Goal: Task Accomplishment & Management: Manage account settings

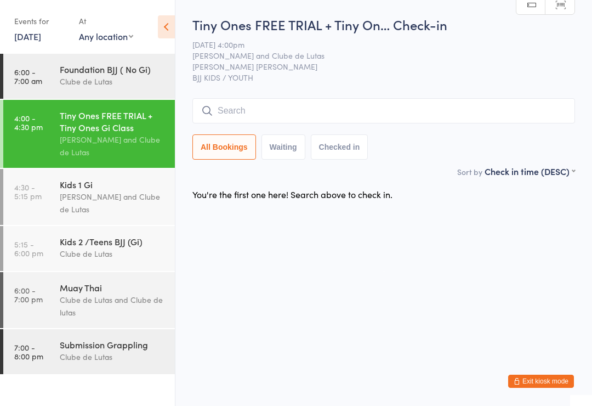
click at [306, 92] on div "Tiny Ones FREE TRIAL + Tiny On… Check-in 11 Sep 4:00pm Joe Mekhael and Clube de…" at bounding box center [383, 90] width 383 height 150
click at [277, 112] on input "search" at bounding box center [383, 110] width 383 height 25
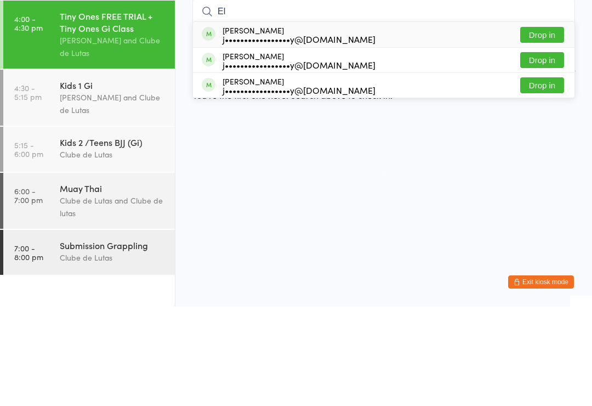
type input "E"
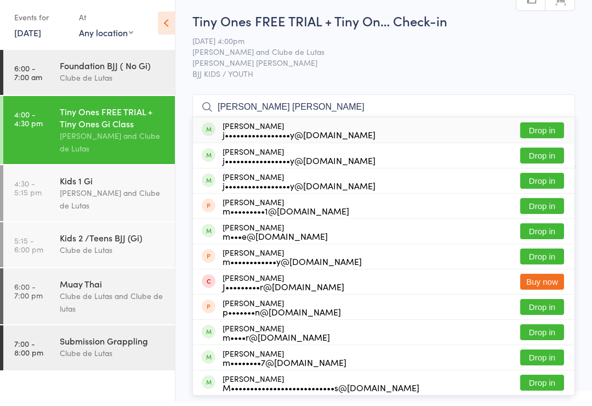
type input "Samson Matteo elsley"
click at [555, 126] on button "Drop in" at bounding box center [542, 134] width 44 height 16
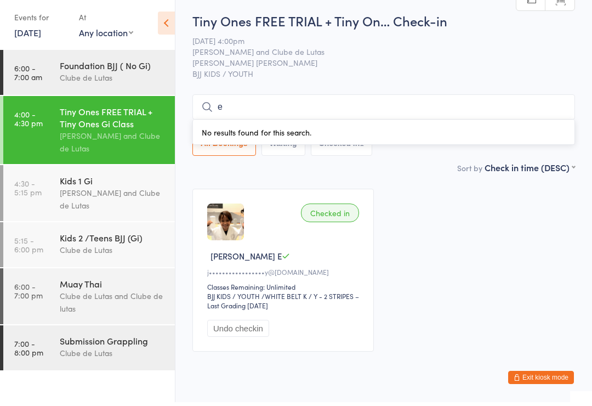
scroll to position [38, 0]
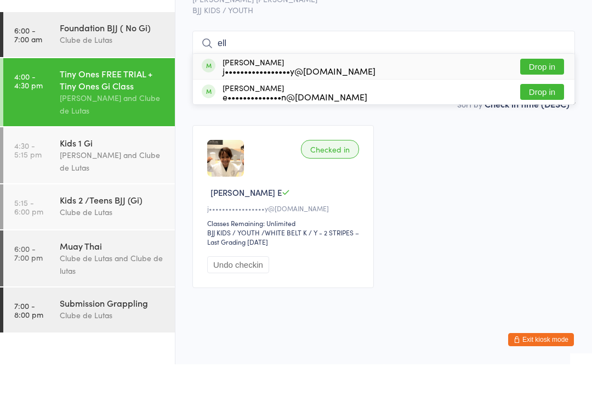
type input "ell"
click at [542, 100] on button "Drop in" at bounding box center [542, 108] width 44 height 16
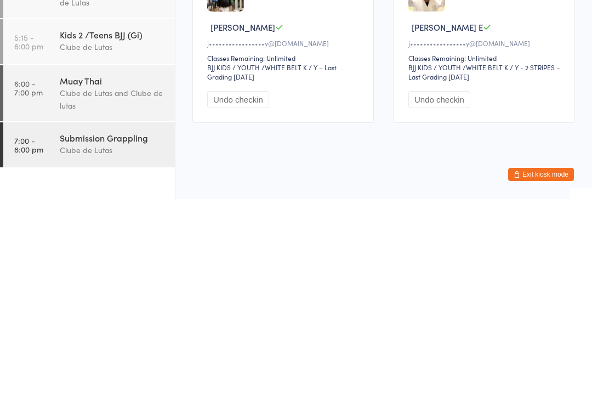
click at [424, 298] on button "Undo checkin" at bounding box center [439, 306] width 62 height 17
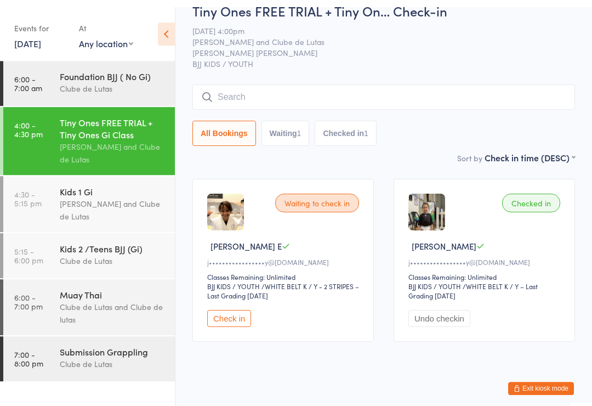
scroll to position [0, 0]
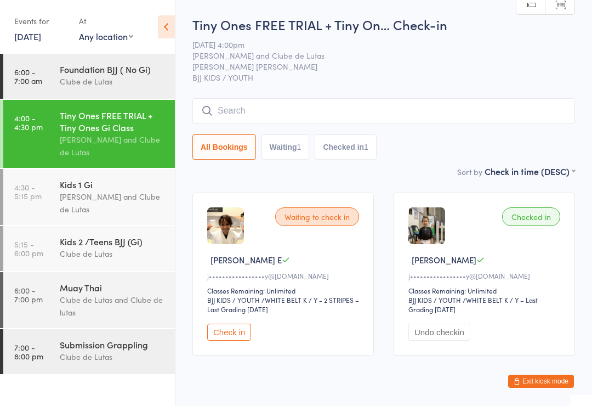
click at [86, 190] on div "Kids 1 Gi" at bounding box center [113, 184] width 106 height 12
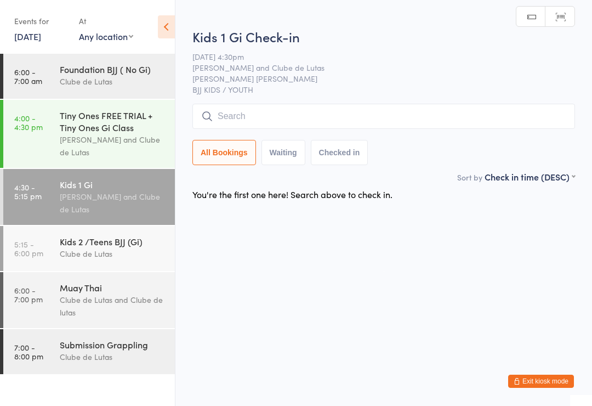
click at [239, 118] on input "search" at bounding box center [383, 116] width 383 height 25
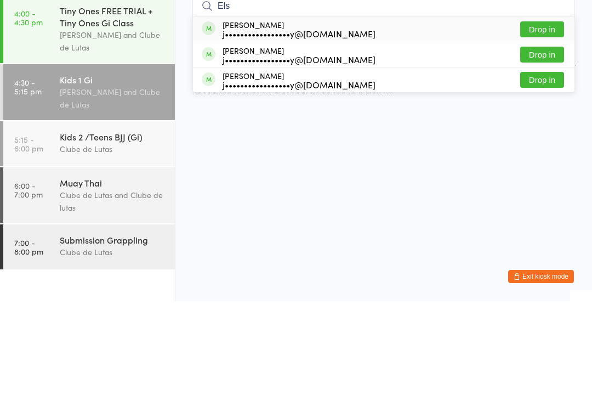
type input "Els"
click at [549, 151] on button "Drop in" at bounding box center [542, 159] width 44 height 16
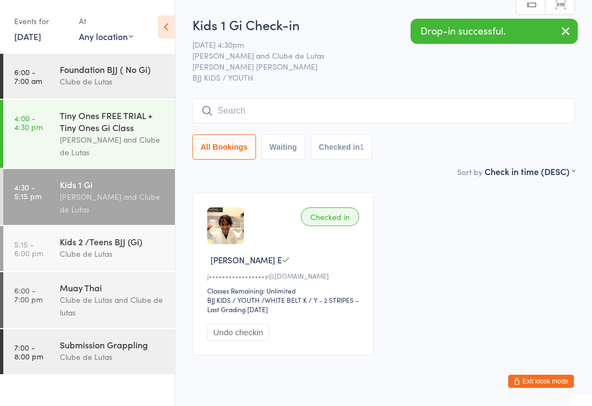
click at [465, 109] on input "search" at bounding box center [383, 110] width 383 height 25
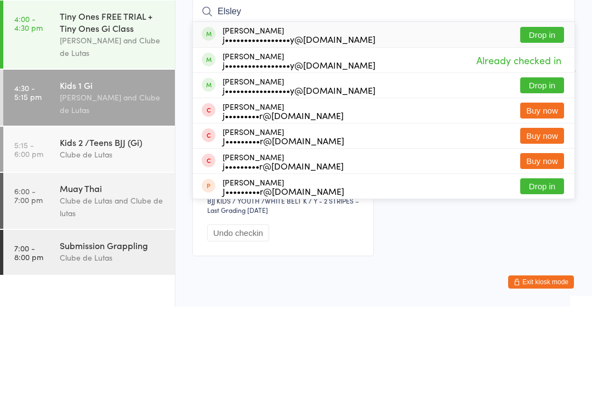
type input "Elsley"
click at [547, 177] on button "Drop in" at bounding box center [542, 185] width 44 height 16
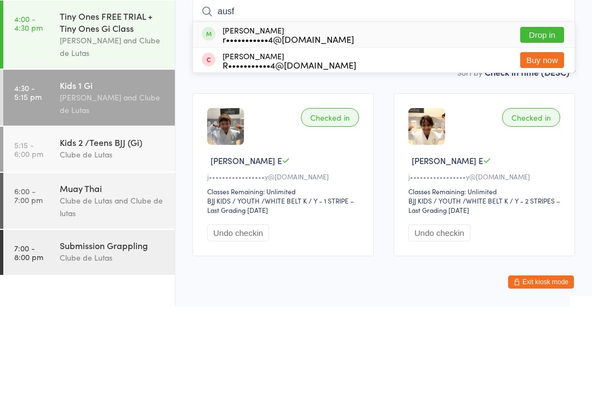
type input "ausf"
click at [550, 126] on button "Drop in" at bounding box center [542, 134] width 44 height 16
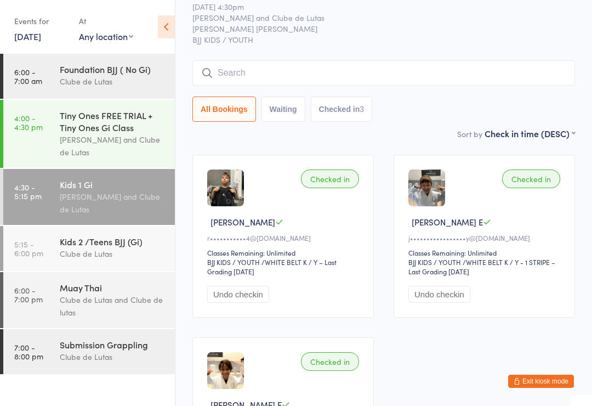
click at [53, 120] on link "4:00 - 4:30 pm Tiny Ones FREE TRIAL + Tiny Ones Gi Class Joe Mekhael and Clube …" at bounding box center [89, 134] width 172 height 68
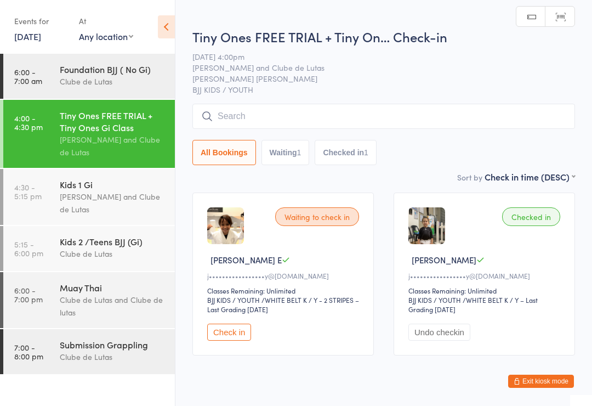
click at [405, 116] on input "search" at bounding box center [383, 116] width 383 height 25
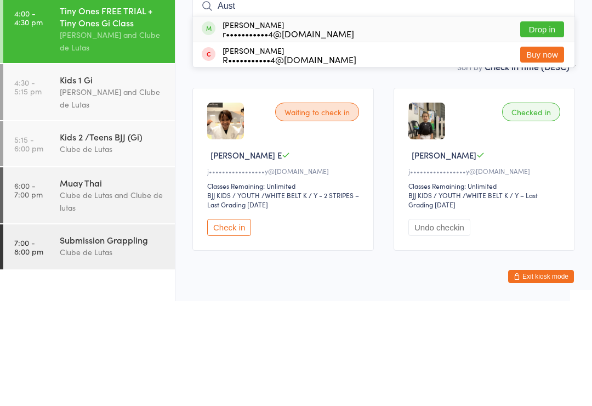
type input "Aust"
click at [537, 126] on button "Drop in" at bounding box center [542, 134] width 44 height 16
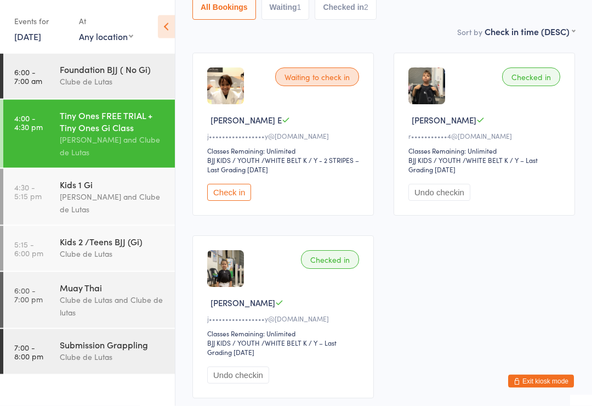
scroll to position [141, 0]
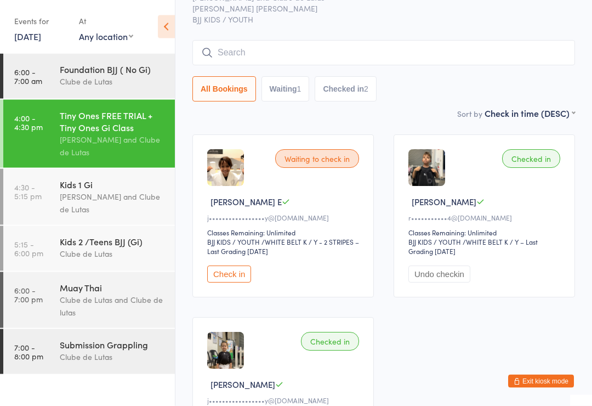
click at [305, 86] on button "Waiting 1" at bounding box center [286, 89] width 48 height 25
select select "0"
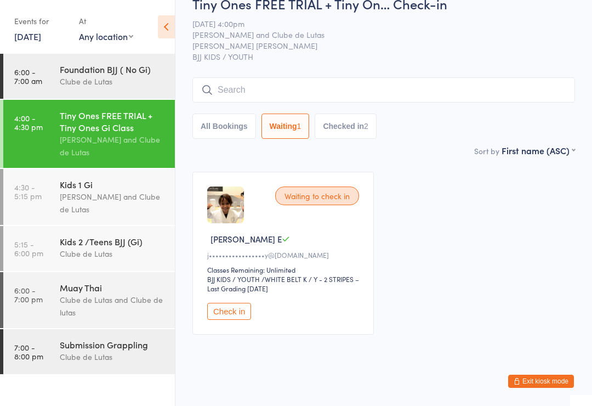
click at [437, 79] on input "search" at bounding box center [383, 89] width 383 height 25
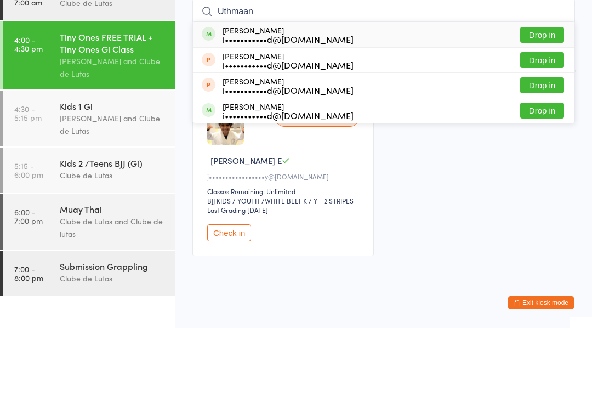
type input "Uthmaan"
click at [553, 105] on button "Drop in" at bounding box center [542, 113] width 44 height 16
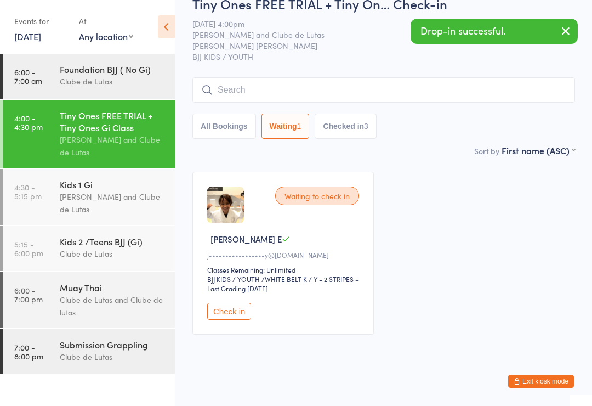
click at [514, 83] on input "search" at bounding box center [383, 89] width 383 height 25
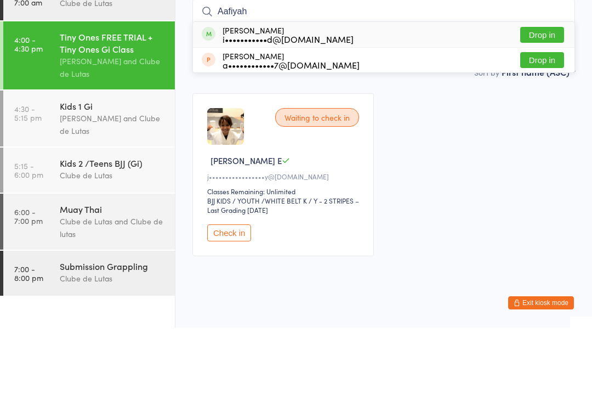
type input "Aafiyah"
click at [549, 105] on button "Drop in" at bounding box center [542, 113] width 44 height 16
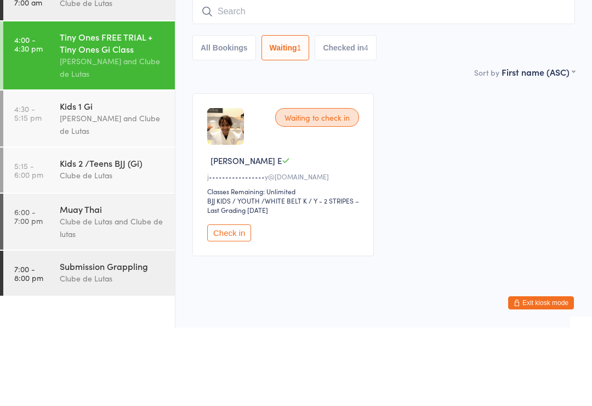
click at [218, 113] on button "All Bookings" at bounding box center [224, 125] width 64 height 25
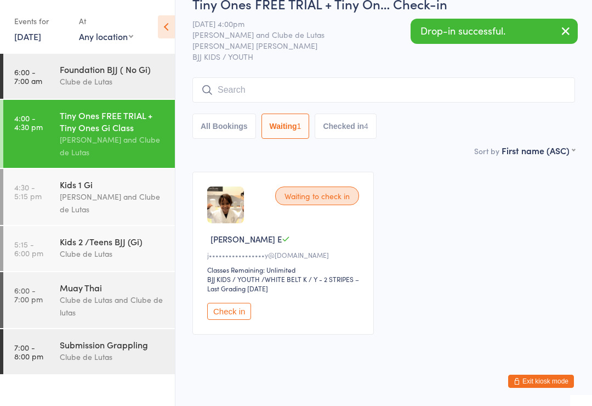
select select "5"
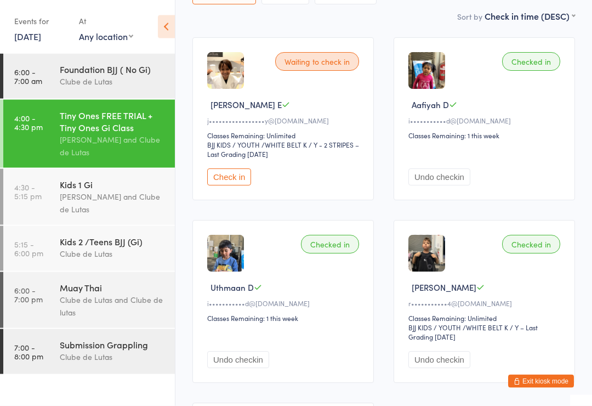
scroll to position [154, 0]
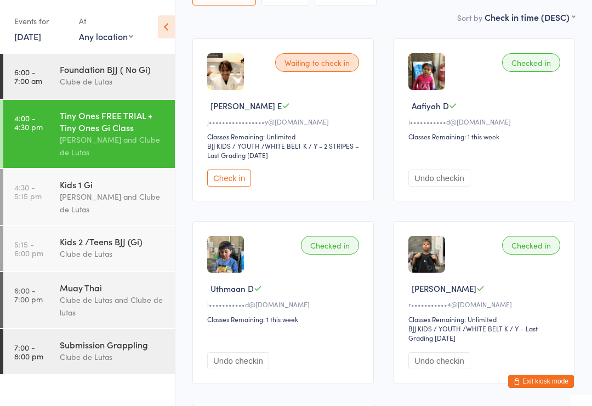
click at [440, 83] on img at bounding box center [426, 71] width 37 height 37
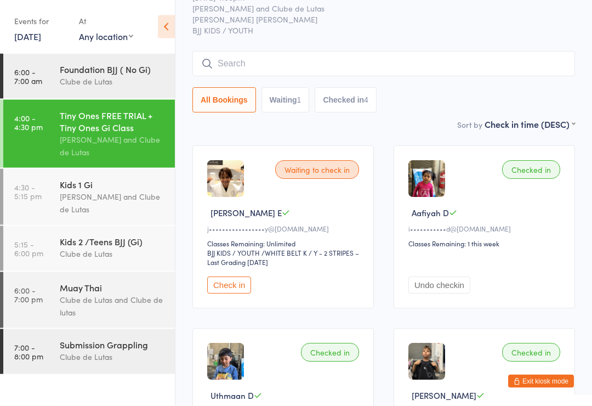
scroll to position [0, 0]
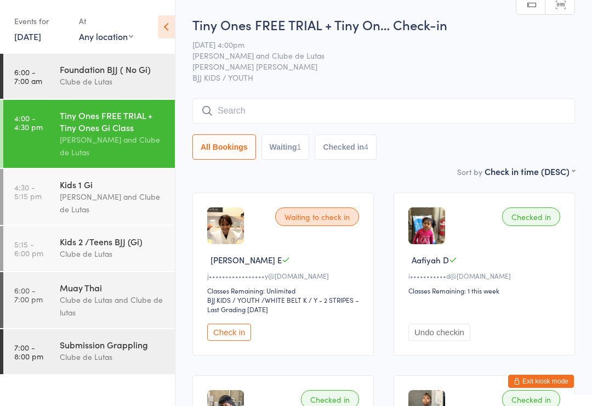
click at [448, 99] on input "search" at bounding box center [383, 110] width 383 height 25
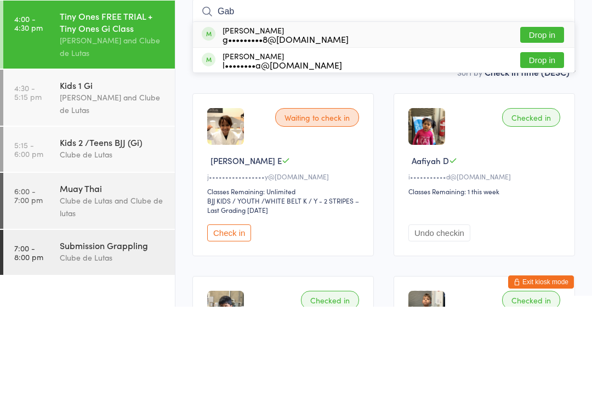
type input "Gab"
click at [540, 126] on button "Drop in" at bounding box center [542, 134] width 44 height 16
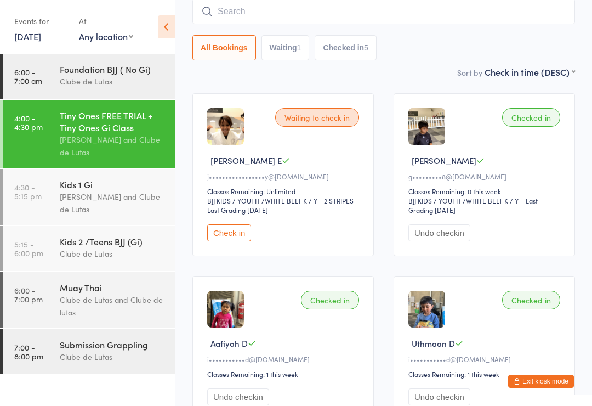
click at [232, 6] on input "search" at bounding box center [383, 11] width 383 height 25
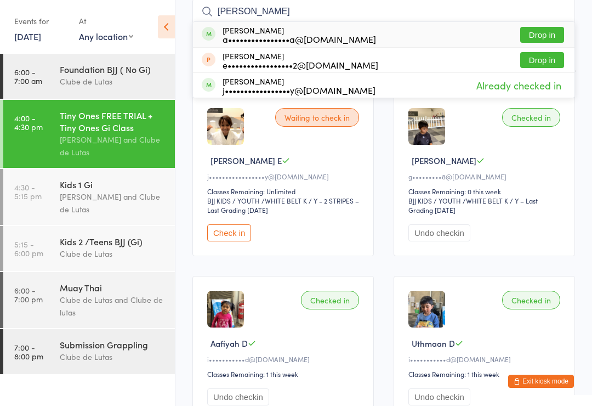
type input "Elio"
click at [531, 24] on div "Elio Popescu a••••••••••••••••a@yahoo.com Drop in" at bounding box center [384, 34] width 382 height 25
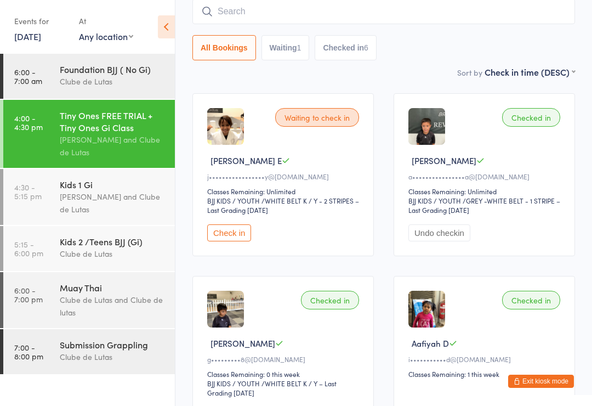
click at [270, 8] on input "search" at bounding box center [383, 11] width 383 height 25
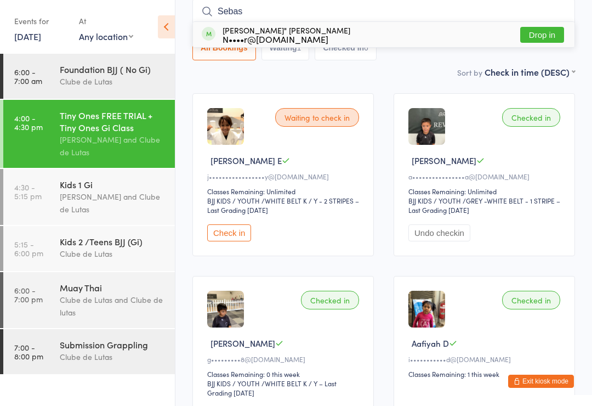
type input "Sebas"
click at [542, 32] on button "Drop in" at bounding box center [542, 35] width 44 height 16
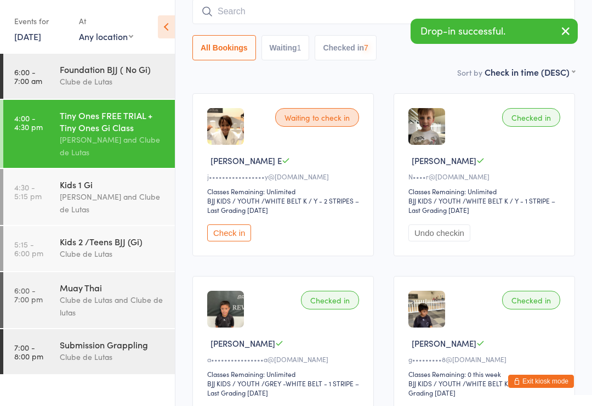
click at [310, 3] on input "search" at bounding box center [383, 11] width 383 height 25
click at [566, 25] on icon "button" at bounding box center [565, 31] width 13 height 14
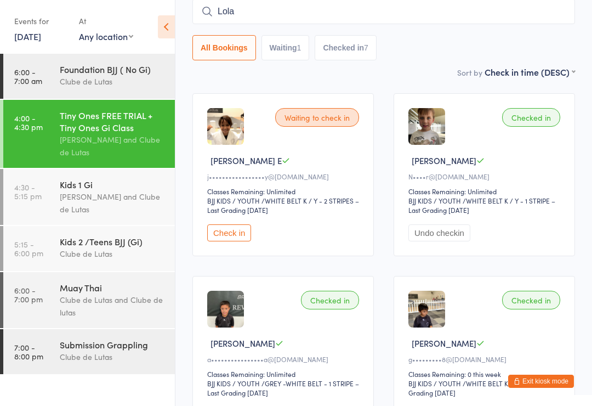
click at [439, 9] on input "Lola" at bounding box center [383, 11] width 383 height 25
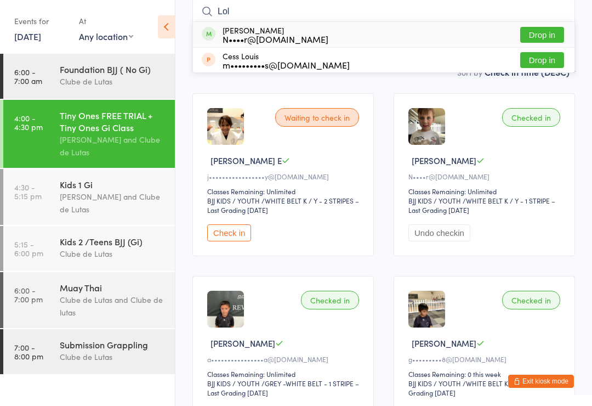
type input "Lol"
click at [539, 28] on button "Drop in" at bounding box center [542, 35] width 44 height 16
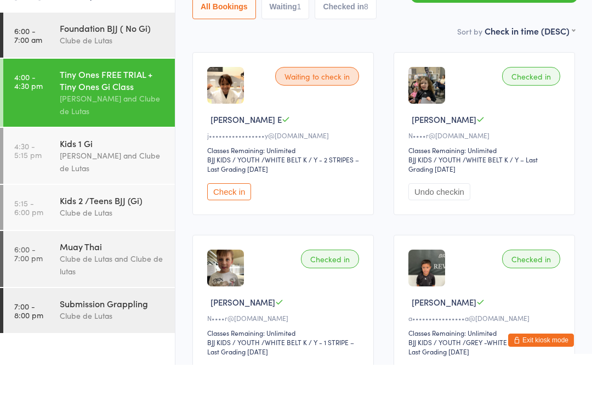
click at [113, 190] on div "Joe Mekhael and Clube de Lutas" at bounding box center [113, 202] width 106 height 25
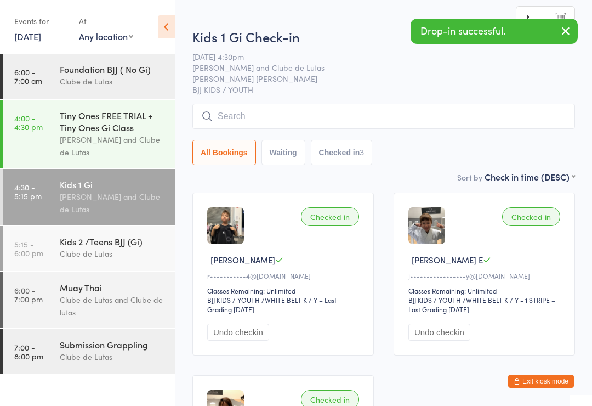
click at [322, 110] on input "search" at bounding box center [383, 116] width 383 height 25
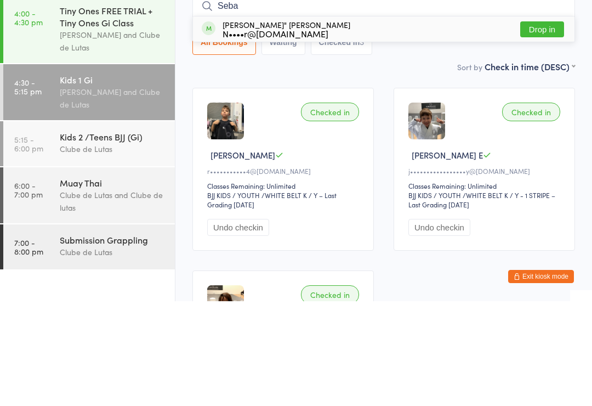
type input "Seba"
click at [544, 121] on div "Sebastian Laroche" Azar N••••r@live.com.au Drop in" at bounding box center [384, 133] width 382 height 25
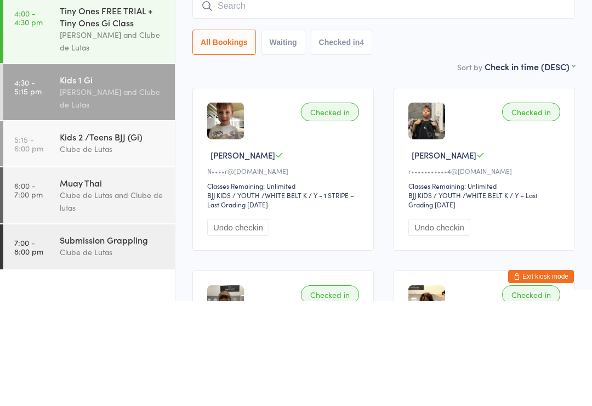
click at [560, 183] on div "Checked in Sebastian L N••••r@live.com.au Classes Remaining: Unlimited BJJ KIDS…" at bounding box center [384, 365] width 402 height 365
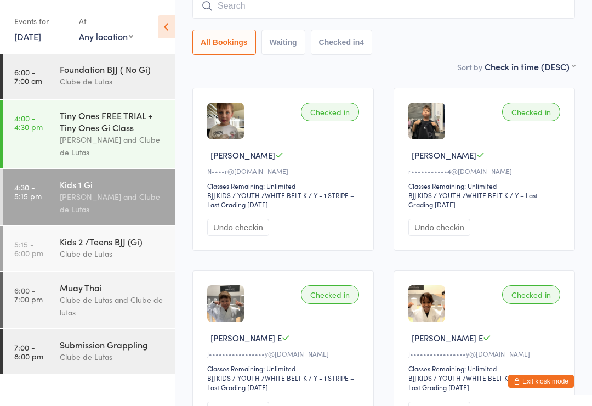
click at [560, 374] on button "Exit kiosk mode" at bounding box center [541, 380] width 66 height 13
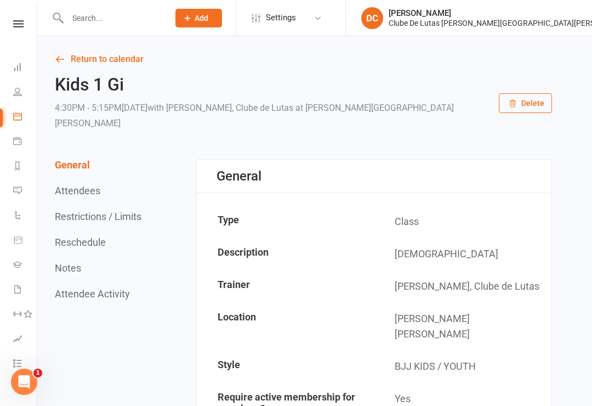
click at [544, 20] on div "Clube De Lutas [PERSON_NAME][GEOGRAPHIC_DATA][PERSON_NAME]" at bounding box center [511, 23] width 244 height 10
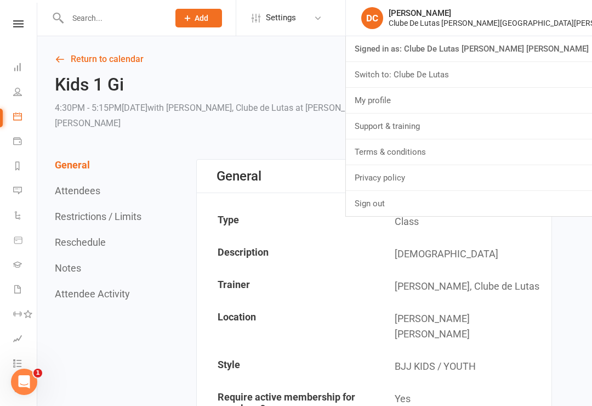
click at [527, 208] on link "Sign out" at bounding box center [469, 203] width 246 height 25
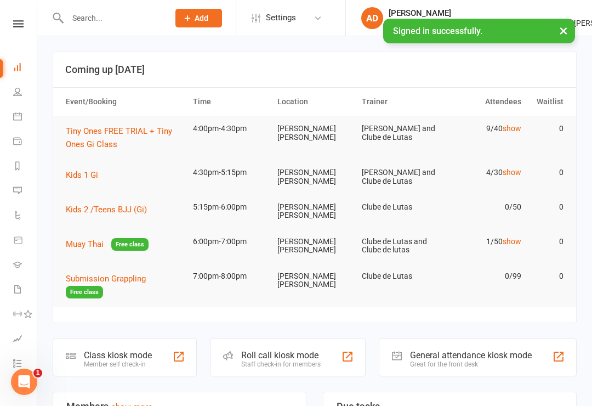
click at [20, 121] on link "Calendar" at bounding box center [25, 117] width 25 height 25
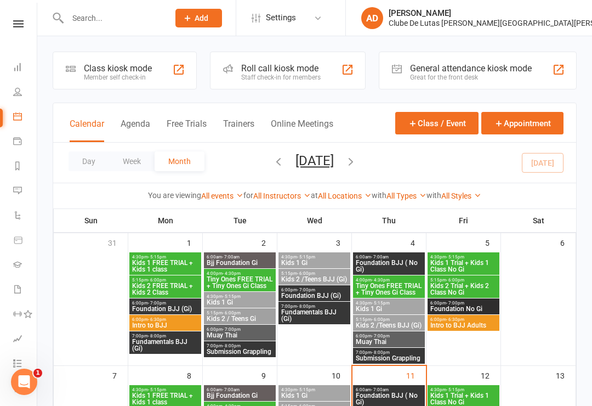
click at [80, 86] on div "Class kiosk mode Member self check-in" at bounding box center [125, 71] width 144 height 38
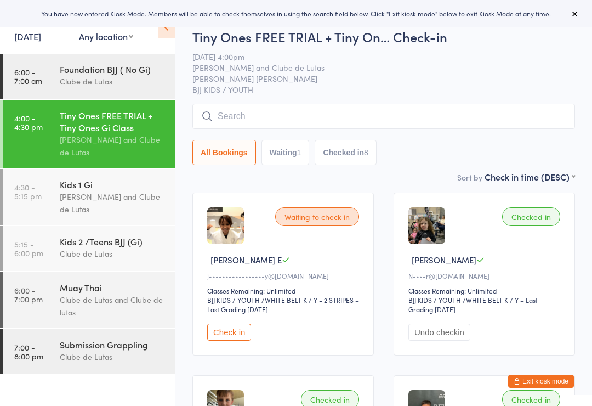
click at [46, 166] on link "4:00 - 4:30 pm Tiny Ones FREE TRIAL + Tiny Ones Gi Class Joe Mekhael and Clube …" at bounding box center [89, 134] width 172 height 68
click at [36, 185] on time "4:30 - 5:15 pm" at bounding box center [27, 192] width 27 height 18
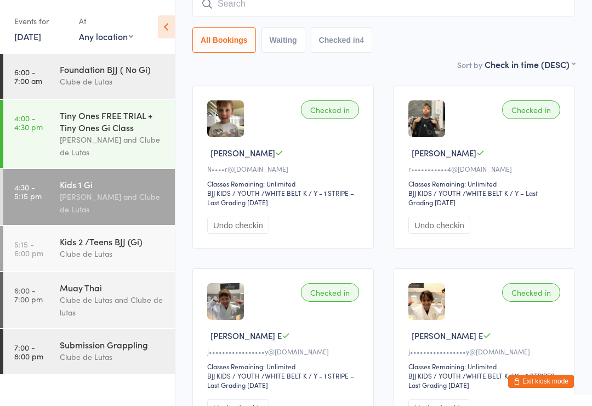
scroll to position [103, 0]
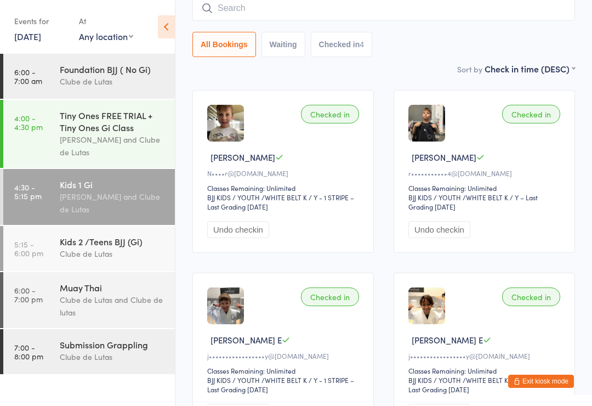
click at [88, 243] on div "Kids 2 /Teens BJJ (Gi)" at bounding box center [113, 241] width 106 height 12
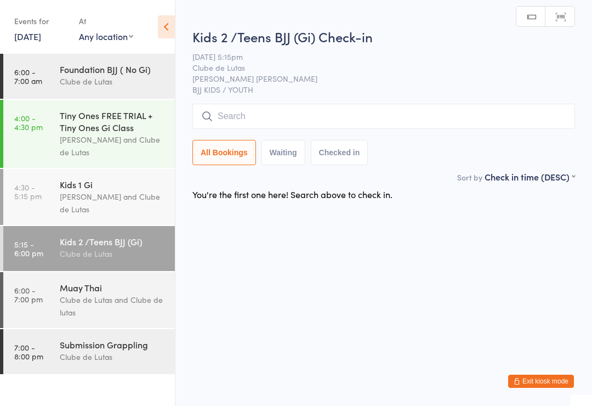
click at [75, 225] on div "Kids 1 Gi Joe Mekhael and Clube de Lutas" at bounding box center [117, 197] width 115 height 56
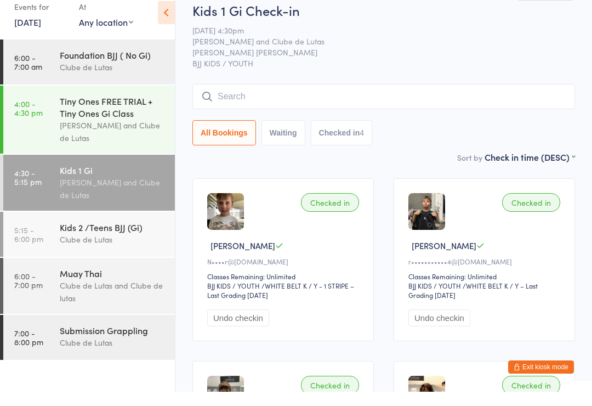
scroll to position [15, 0]
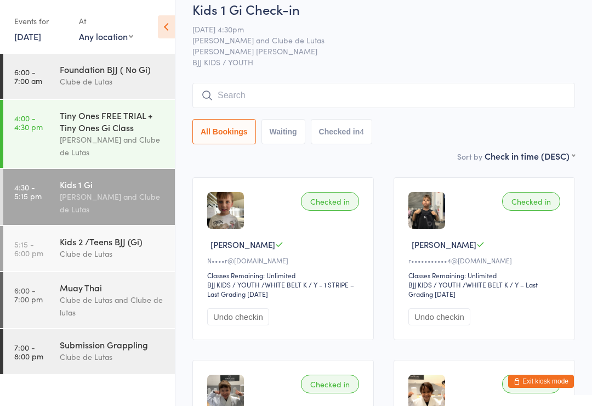
click at [61, 190] on div "Kids 1 Gi" at bounding box center [113, 184] width 106 height 12
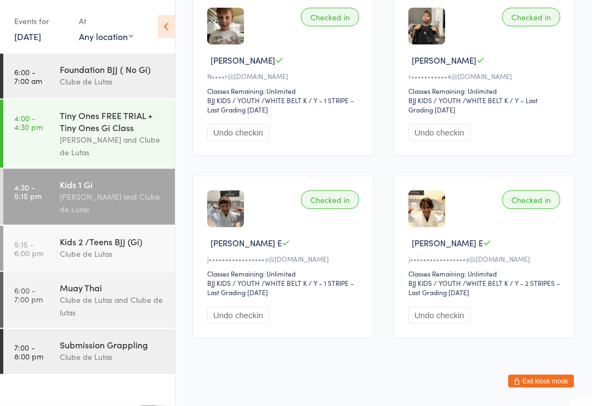
scroll to position [192, 0]
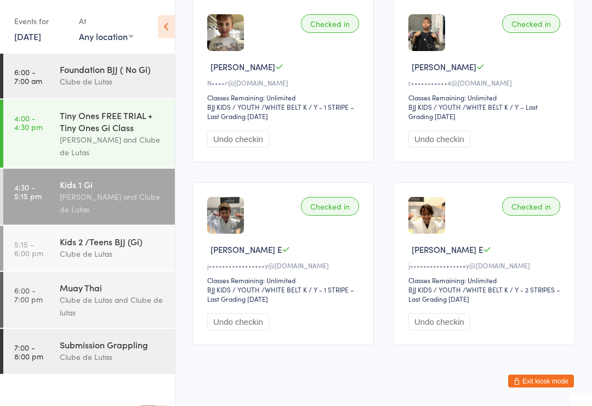
click at [38, 204] on link "4:30 - 5:15 pm Kids 1 Gi Joe Mekhael and Clube de Lutas" at bounding box center [89, 197] width 172 height 56
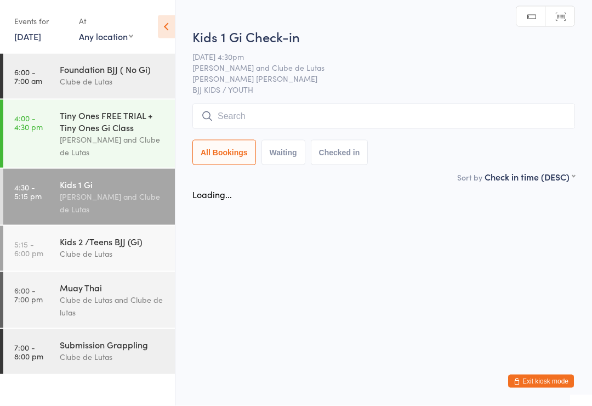
scroll to position [0, 0]
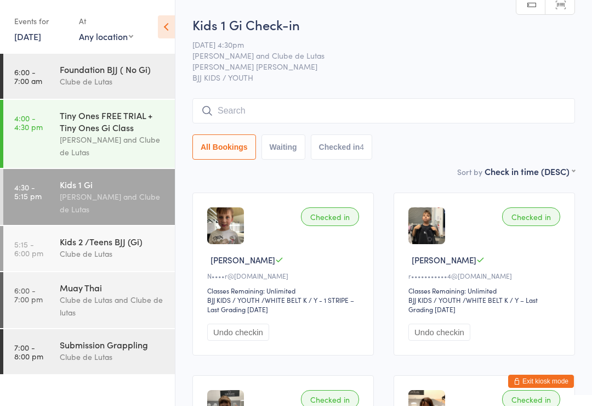
click at [354, 107] on input "search" at bounding box center [383, 110] width 383 height 25
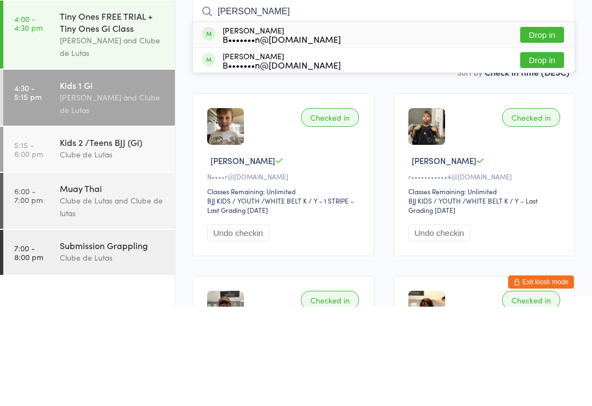
type input "Dray"
click at [538, 151] on button "Drop in" at bounding box center [542, 159] width 44 height 16
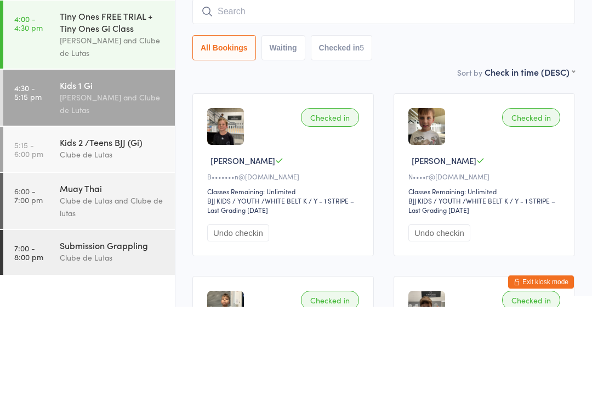
click at [564, 192] on div "Checked in Sebastian L N••••r@live.com.au Classes Remaining: Unlimited BJJ KIDS…" at bounding box center [484, 273] width 181 height 163
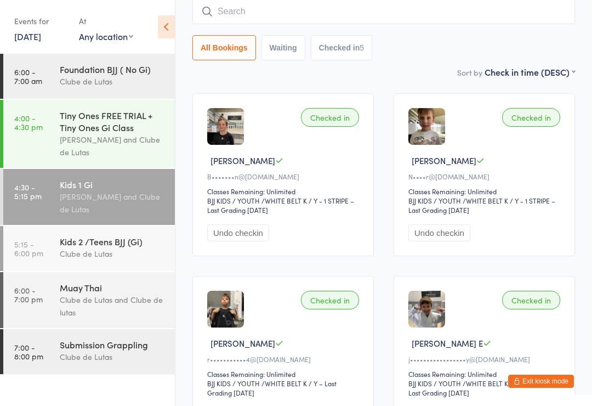
click at [81, 211] on div "[PERSON_NAME] and Clube de Lutas" at bounding box center [113, 202] width 106 height 25
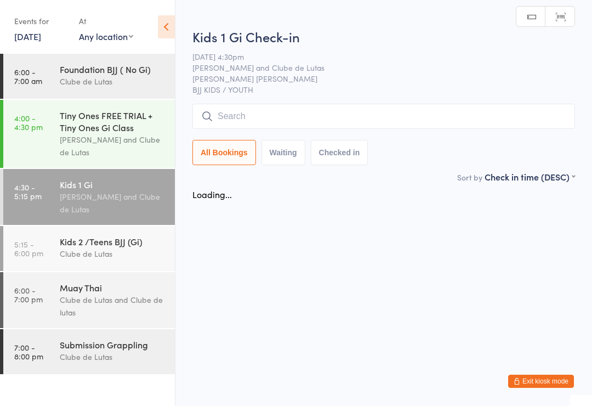
scroll to position [0, 0]
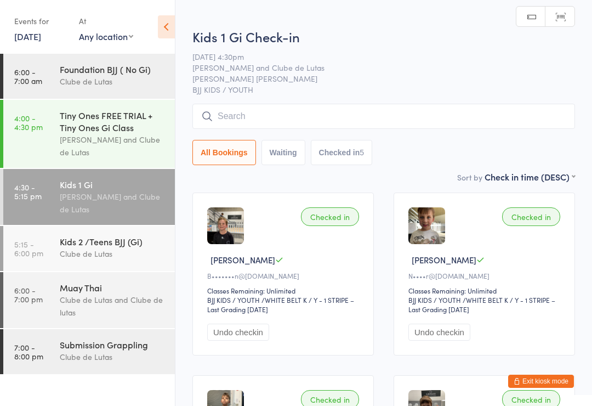
click at [458, 92] on span "BJJ KIDS / YOUTH" at bounding box center [383, 89] width 383 height 11
click at [501, 127] on input "search" at bounding box center [383, 116] width 383 height 25
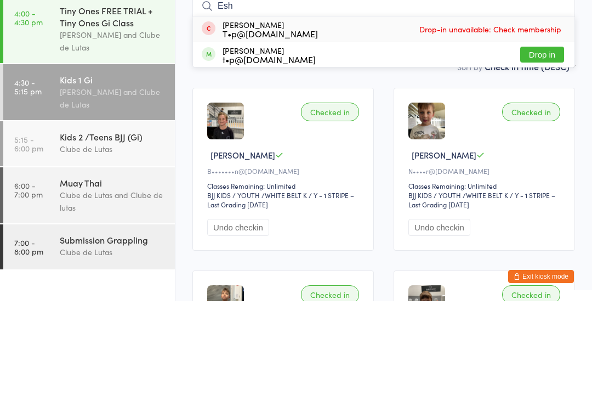
type input "Esh"
click at [525, 151] on button "Drop in" at bounding box center [542, 159] width 44 height 16
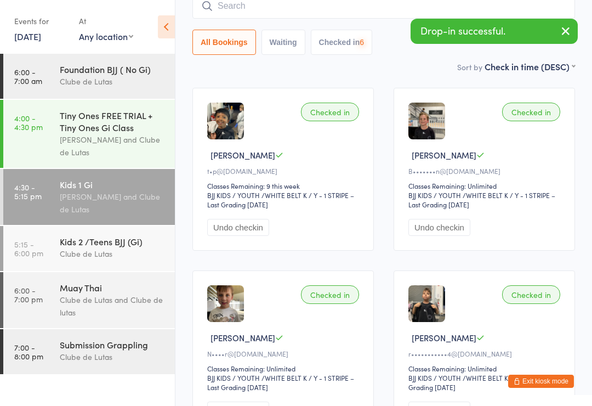
click at [362, 14] on input "search" at bounding box center [383, 5] width 383 height 25
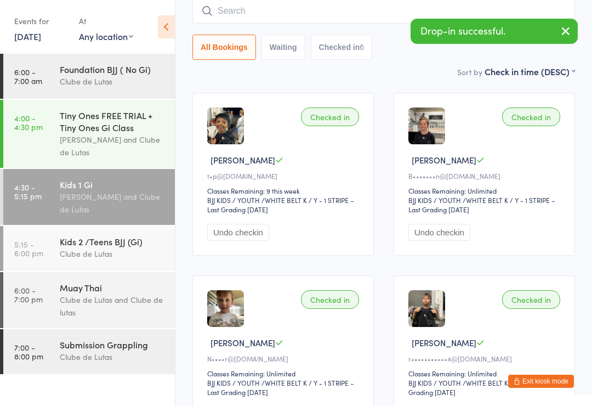
scroll to position [99, 0]
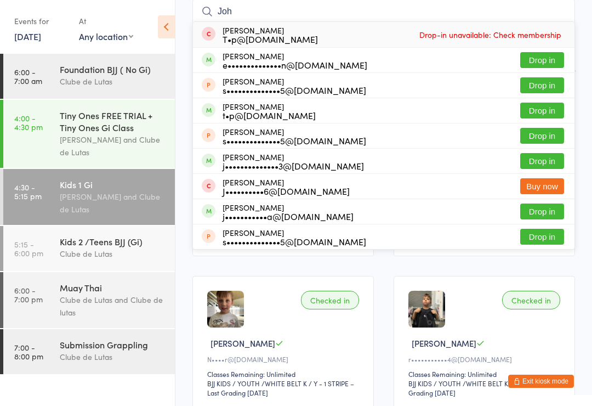
type input "Joh"
click at [537, 116] on button "Drop in" at bounding box center [542, 111] width 44 height 16
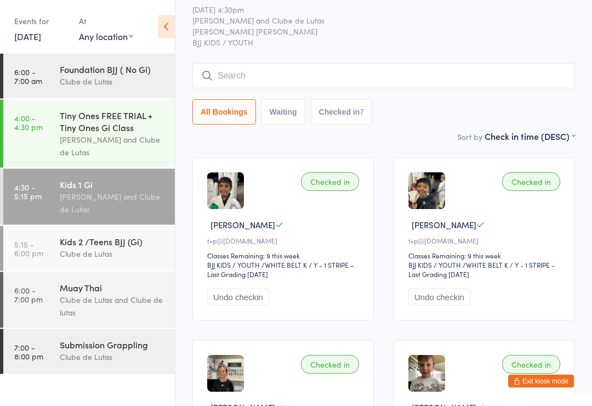
scroll to position [0, 0]
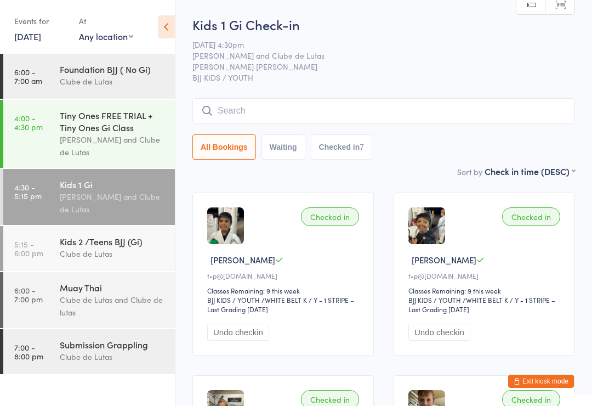
click at [245, 114] on input "search" at bounding box center [383, 110] width 383 height 25
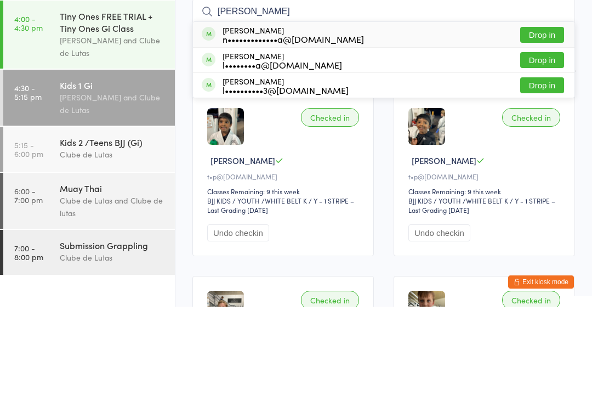
type input "Luka"
click at [535, 126] on button "Drop in" at bounding box center [542, 134] width 44 height 16
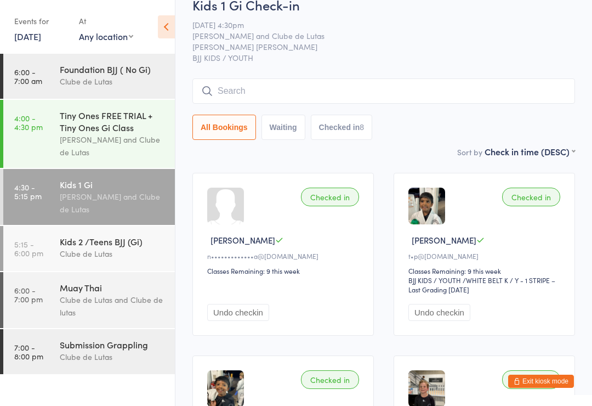
click at [433, 95] on input "search" at bounding box center [383, 90] width 383 height 25
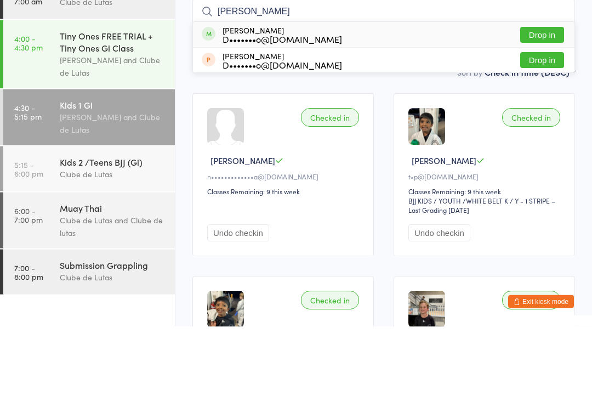
type input "Vlad"
click at [357, 102] on div "Vlad Tramosljanin D•••••••o@gmail.com Drop in" at bounding box center [384, 114] width 382 height 25
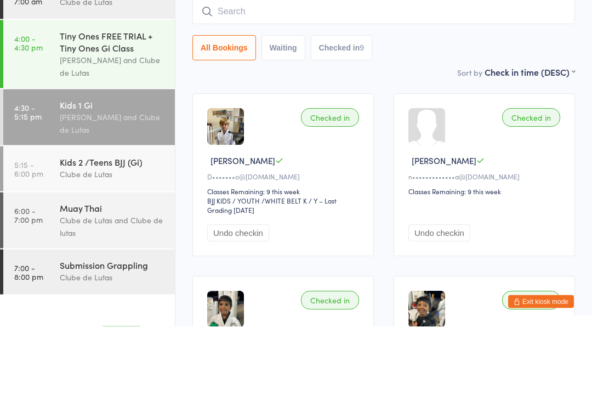
scroll to position [99, 0]
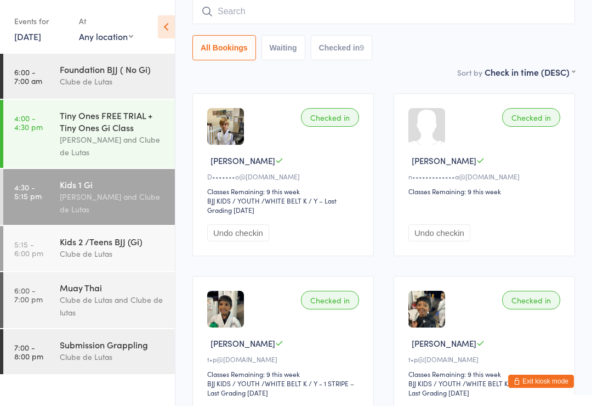
click at [49, 152] on link "4:00 - 4:30 pm Tiny Ones FREE TRIAL + Tiny Ones Gi Class Joe Mekhael and Clube …" at bounding box center [89, 134] width 172 height 68
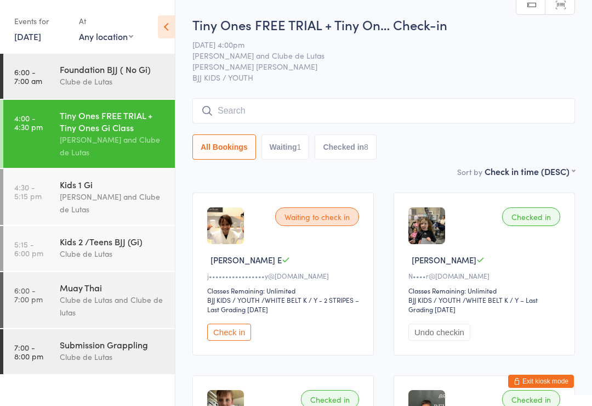
click at [492, 117] on input "search" at bounding box center [383, 110] width 383 height 25
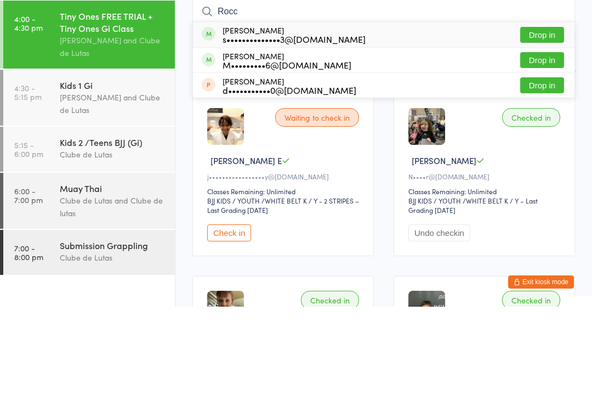
type input "Rocc"
click at [543, 151] on button "Drop in" at bounding box center [542, 159] width 44 height 16
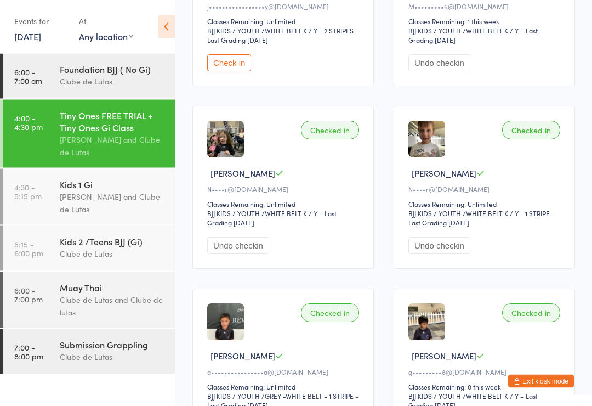
scroll to position [272, 0]
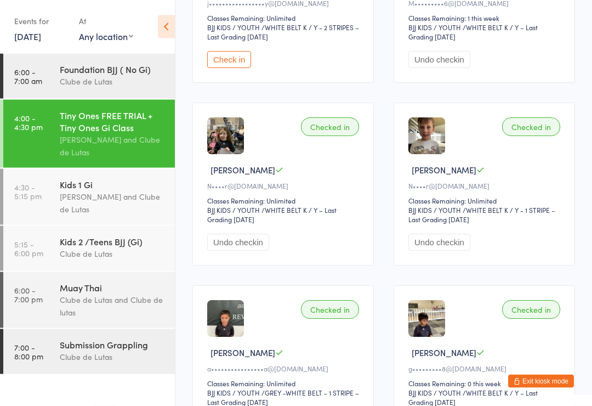
click at [77, 230] on div "Kids 2 /Teens BJJ (Gi) Clube de Lutas" at bounding box center [117, 247] width 115 height 43
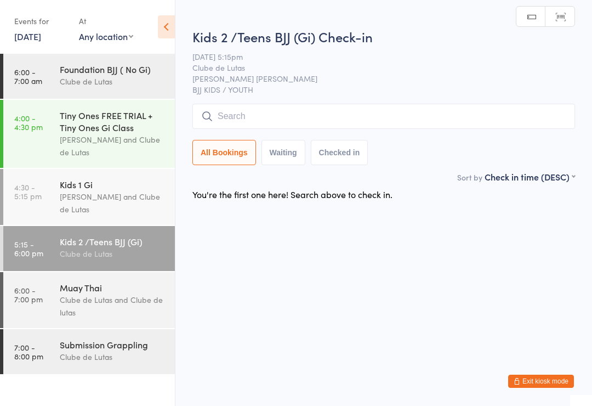
click at [462, 124] on input "search" at bounding box center [383, 116] width 383 height 25
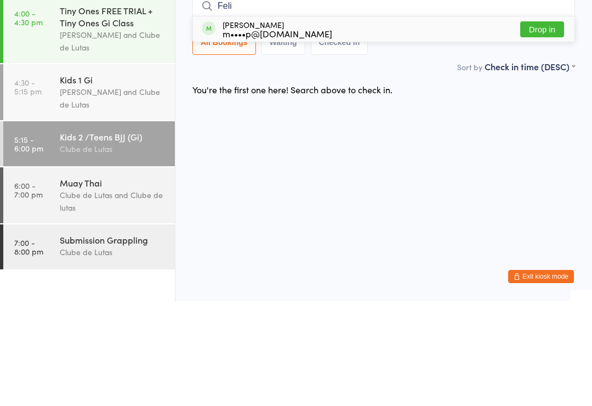
type input "Feli"
click at [552, 126] on button "Drop in" at bounding box center [542, 134] width 44 height 16
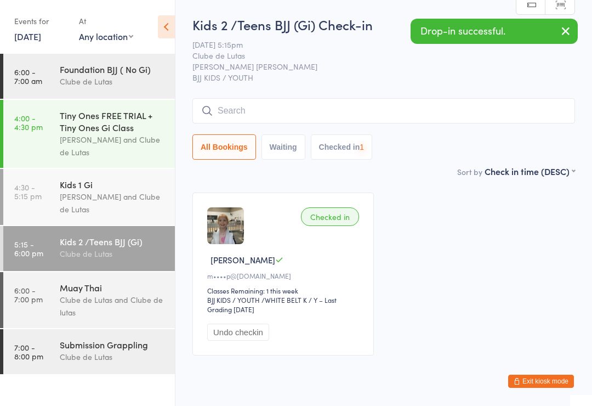
click at [485, 115] on input "search" at bounding box center [383, 110] width 383 height 25
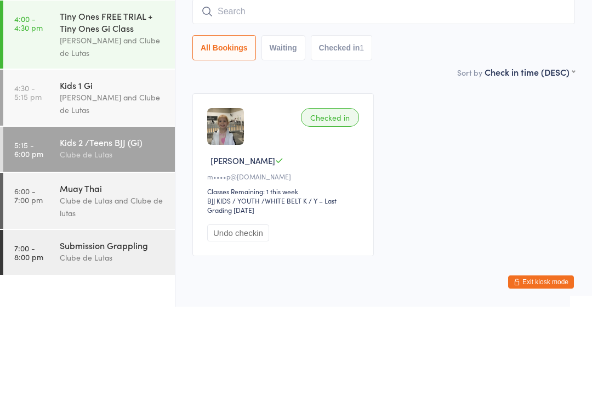
click at [520, 98] on input "search" at bounding box center [383, 110] width 383 height 25
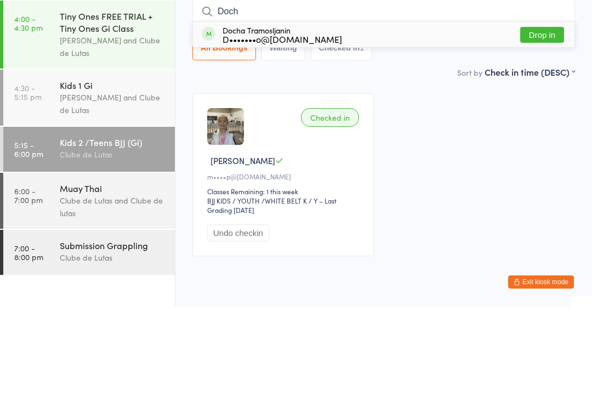
type input "Doch"
click at [541, 126] on button "Drop in" at bounding box center [542, 134] width 44 height 16
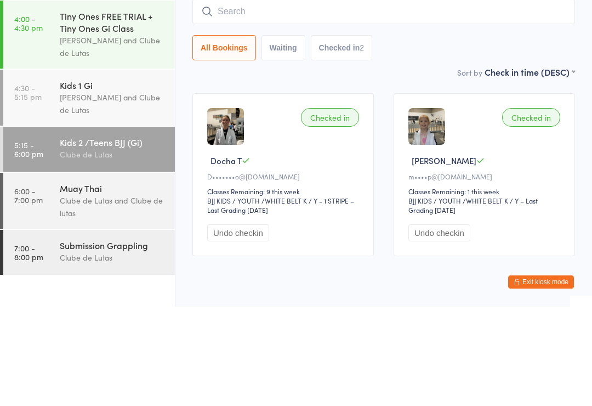
scroll to position [38, 0]
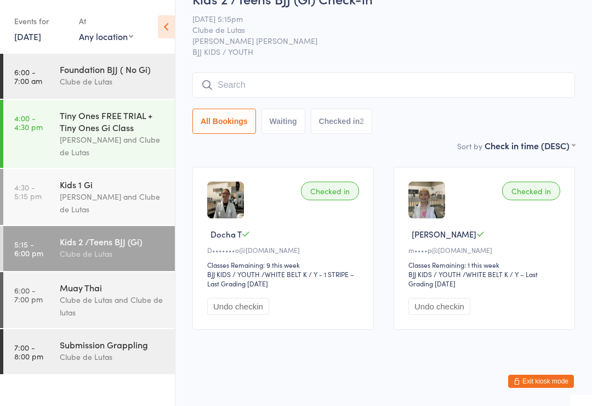
click at [121, 298] on div "Clube de Lutas and Clube de lutas" at bounding box center [113, 305] width 106 height 25
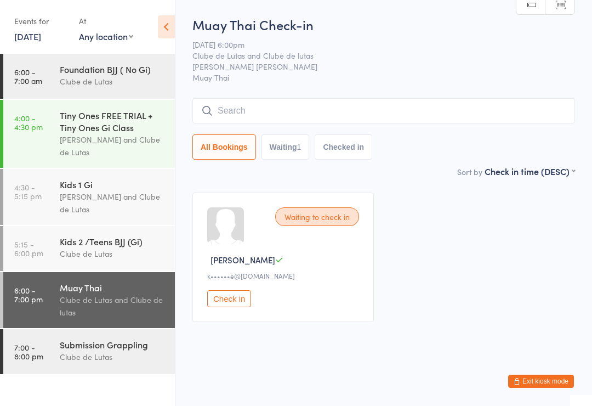
click at [399, 109] on input "search" at bounding box center [383, 110] width 383 height 25
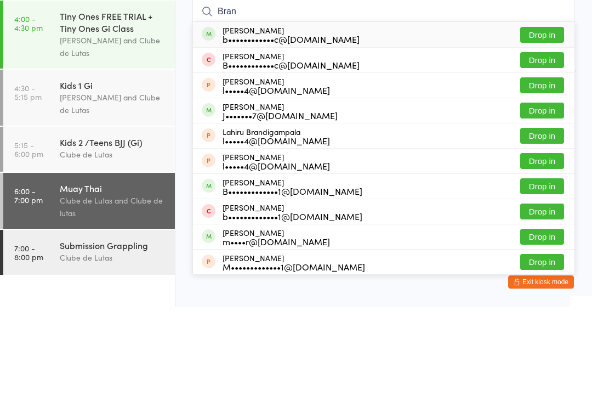
type input "Bran"
click at [541, 126] on button "Drop in" at bounding box center [542, 134] width 44 height 16
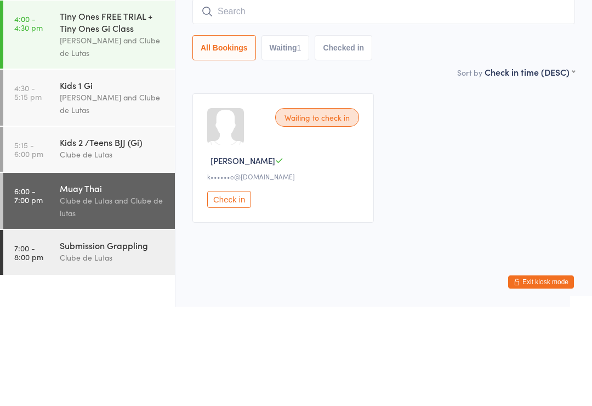
scroll to position [3, 0]
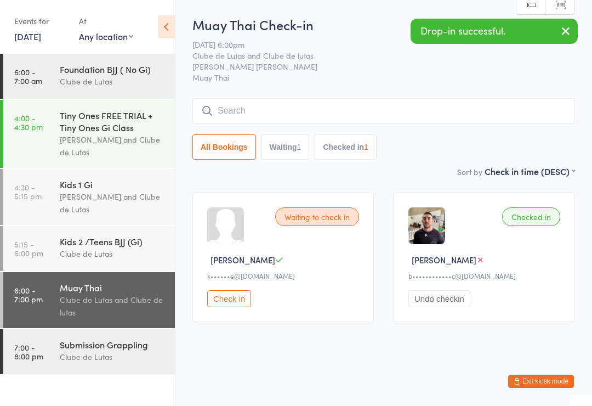
click at [128, 356] on div "Clube de Lutas" at bounding box center [113, 356] width 106 height 13
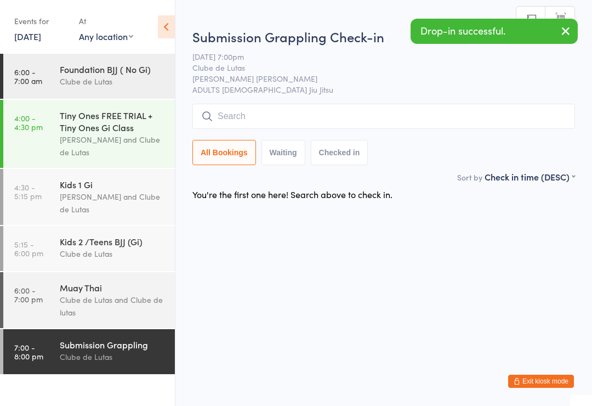
click at [353, 120] on input "search" at bounding box center [383, 116] width 383 height 25
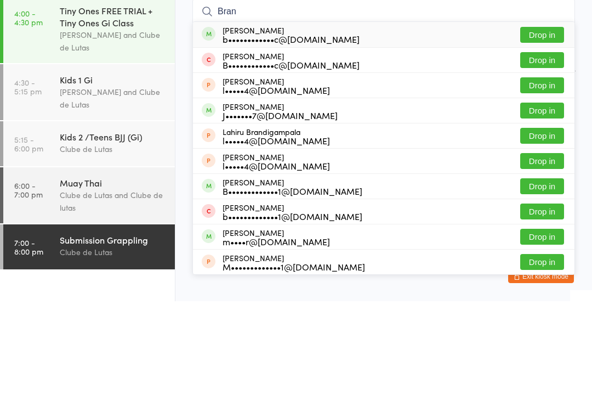
type input "Bran"
click at [545, 132] on button "Drop in" at bounding box center [542, 140] width 44 height 16
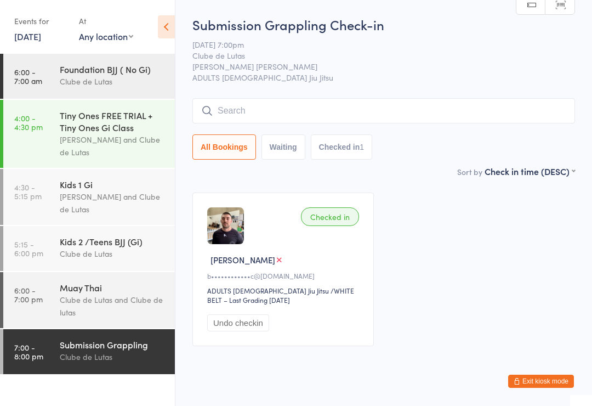
click at [126, 247] on div "Kids 2 /Teens BJJ (Gi)" at bounding box center [113, 241] width 106 height 12
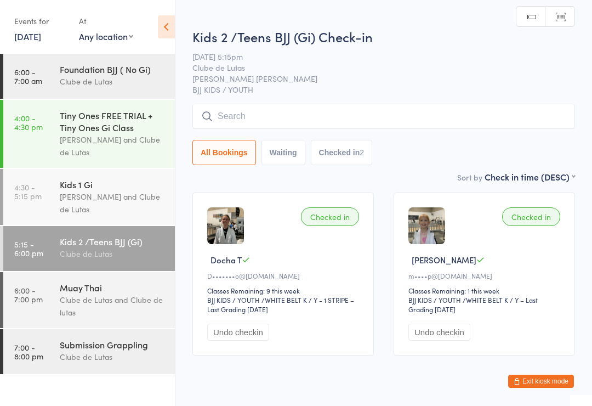
click at [115, 298] on div "Clube de Lutas and Clube de lutas" at bounding box center [113, 305] width 106 height 25
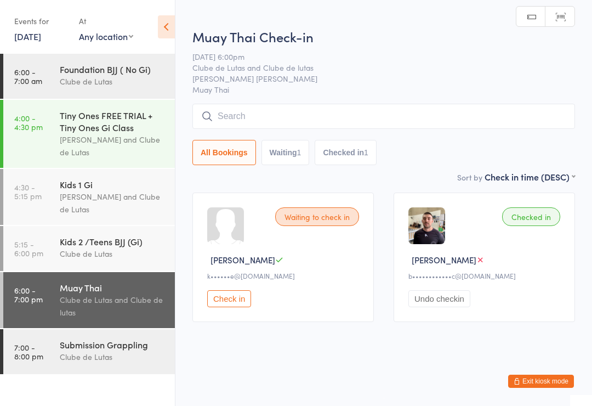
click at [322, 124] on input "search" at bounding box center [383, 116] width 383 height 25
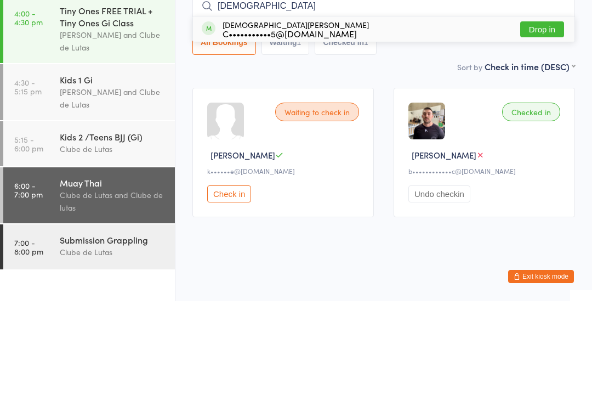
type input "Christian"
click at [546, 126] on button "Drop in" at bounding box center [542, 134] width 44 height 16
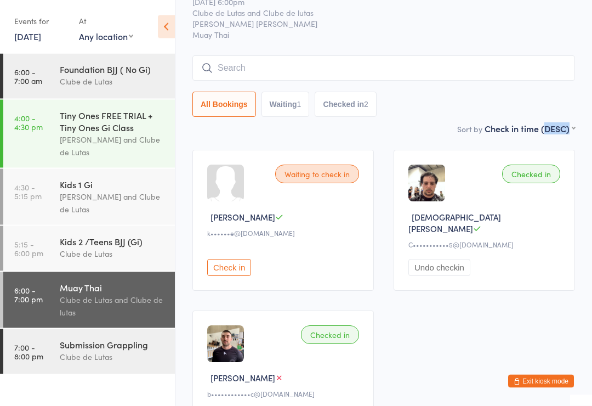
scroll to position [41, 0]
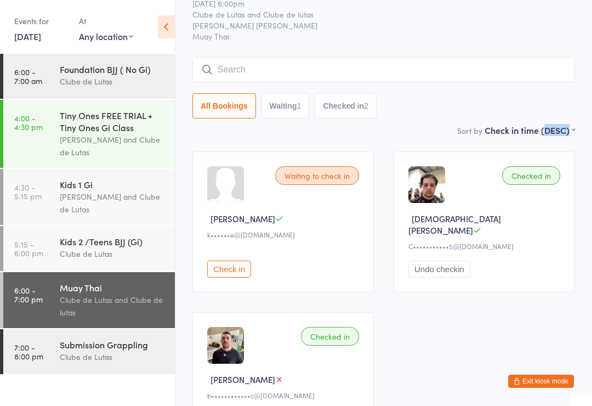
click at [234, 268] on button "Check in" at bounding box center [229, 268] width 44 height 17
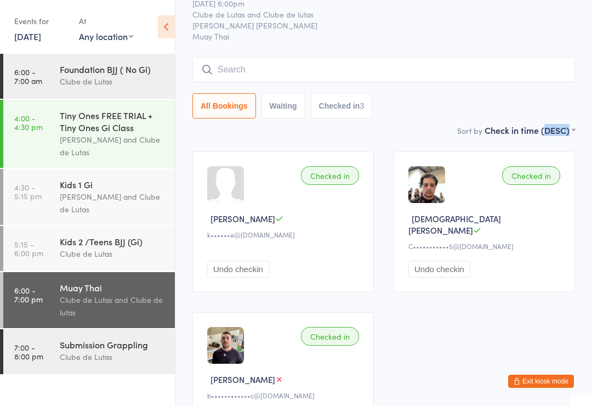
click at [249, 66] on input "search" at bounding box center [383, 69] width 383 height 25
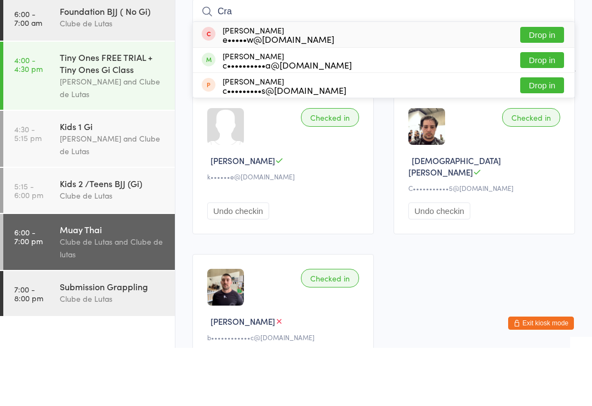
type input "Cra"
click at [541, 110] on button "Drop in" at bounding box center [542, 118] width 44 height 16
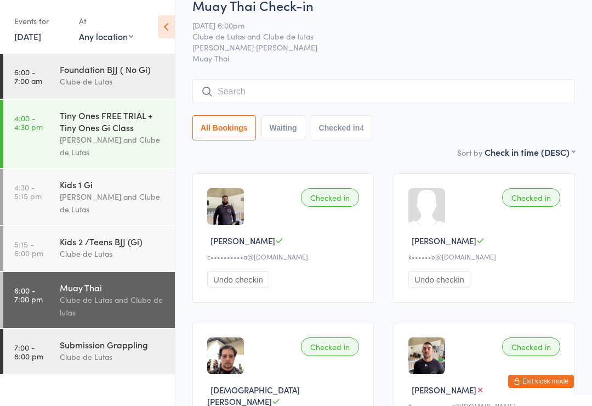
scroll to position [18, 0]
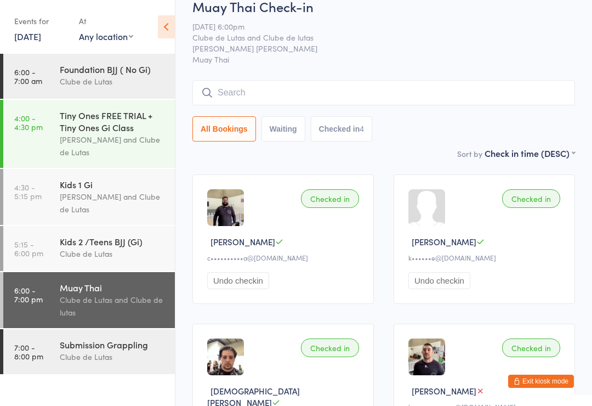
click at [554, 89] on input "search" at bounding box center [383, 92] width 383 height 25
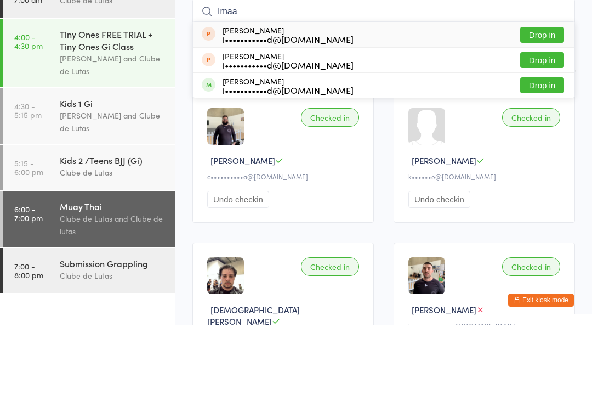
type input "Imaa"
click at [548, 108] on button "Drop in" at bounding box center [542, 116] width 44 height 16
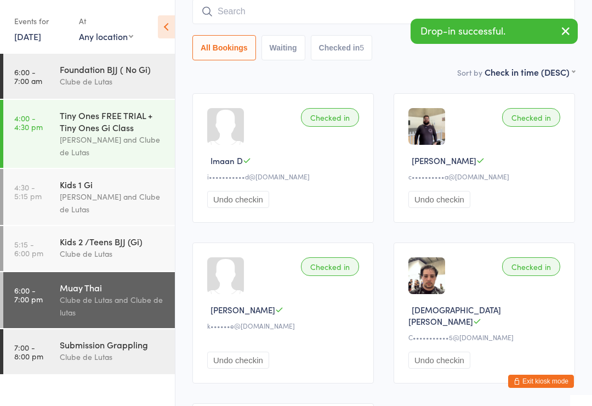
click at [289, 15] on input "search" at bounding box center [383, 11] width 383 height 25
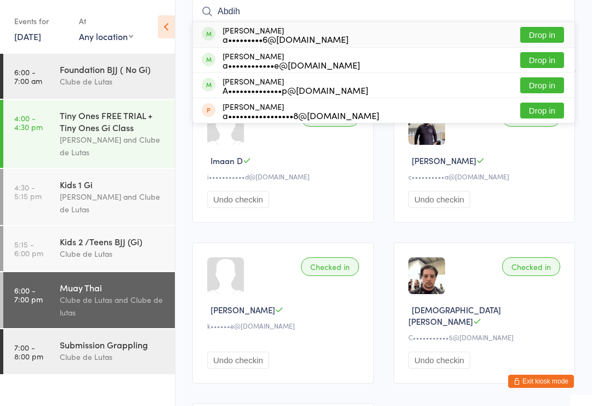
type input "Abdih"
click at [539, 59] on button "Drop in" at bounding box center [542, 60] width 44 height 16
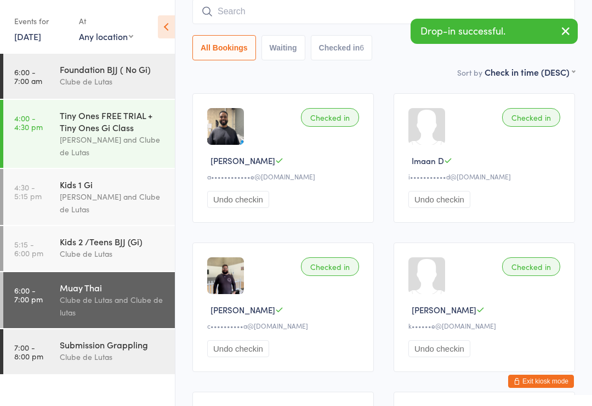
click at [246, 10] on input "search" at bounding box center [383, 11] width 383 height 25
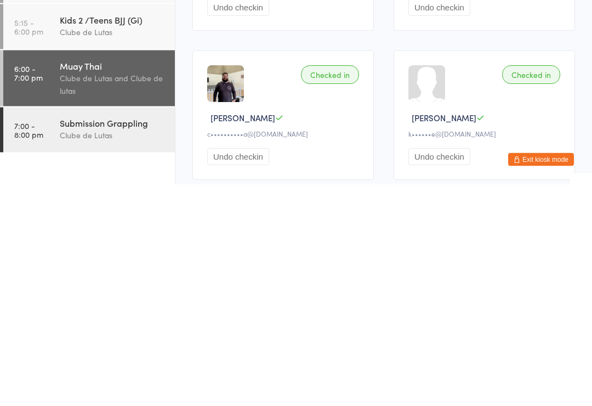
scroll to position [36, 0]
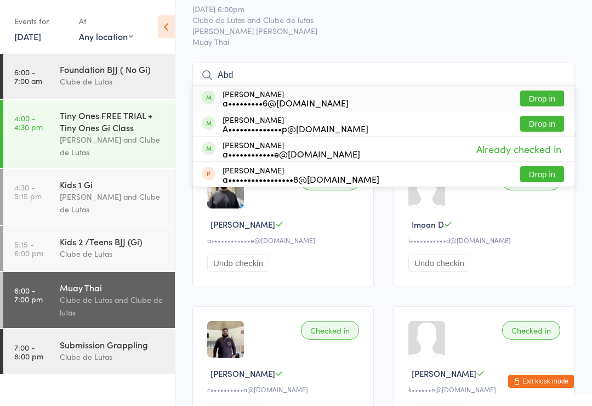
type input "Abd"
click at [542, 97] on button "Drop in" at bounding box center [542, 98] width 44 height 16
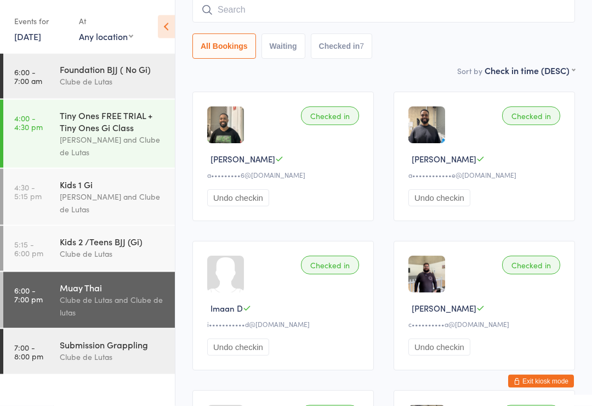
scroll to position [99, 0]
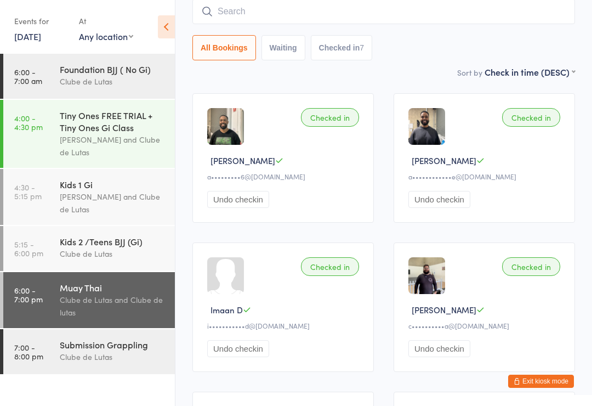
click at [548, 388] on button "Exit kiosk mode" at bounding box center [541, 380] width 66 height 13
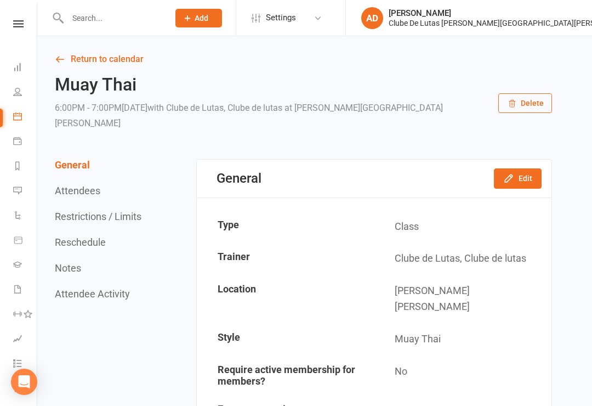
click at [161, 4] on div at bounding box center [107, 18] width 109 height 36
click at [161, 22] on input "text" at bounding box center [112, 17] width 97 height 15
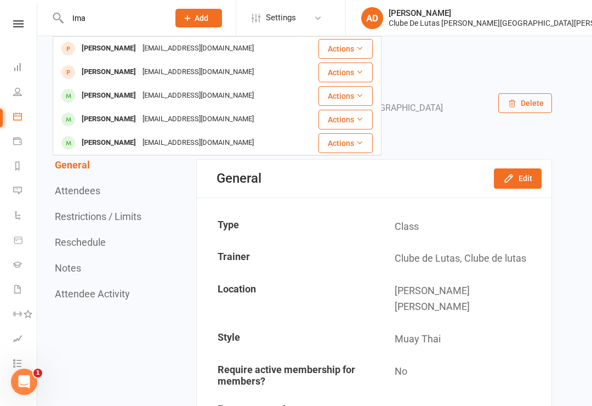
type input "Ima"
click at [226, 53] on div "imaanh.dawood@gmail.com" at bounding box center [198, 49] width 118 height 16
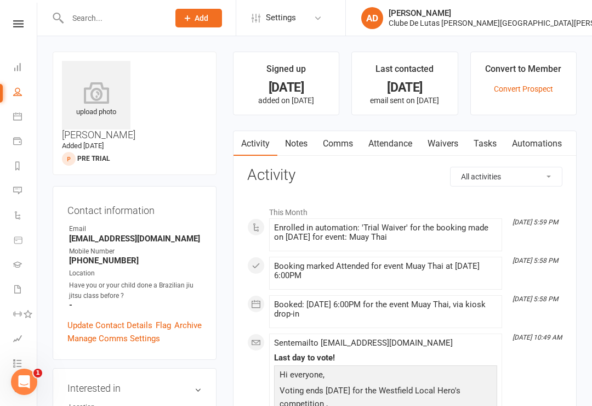
click at [92, 88] on icon at bounding box center [96, 93] width 69 height 22
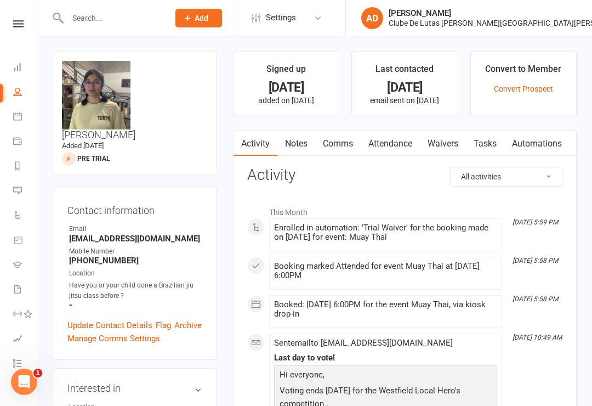
click at [20, 105] on link "Calendar" at bounding box center [25, 117] width 25 height 25
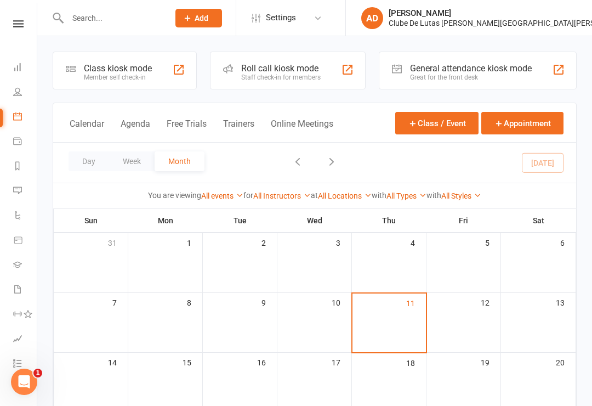
click at [0, 0] on div "Loading" at bounding box center [0, 0] width 0 height 0
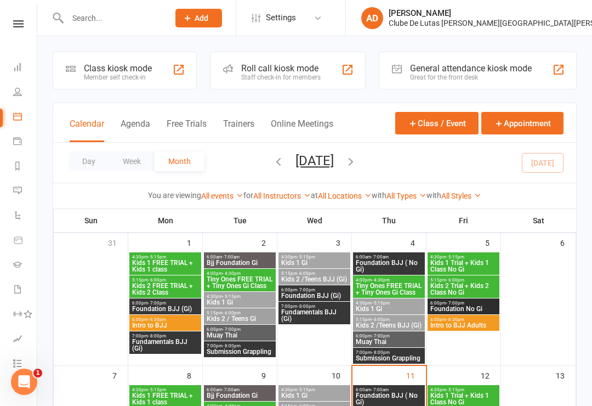
click at [84, 81] on div "Member self check-in" at bounding box center [118, 77] width 68 height 8
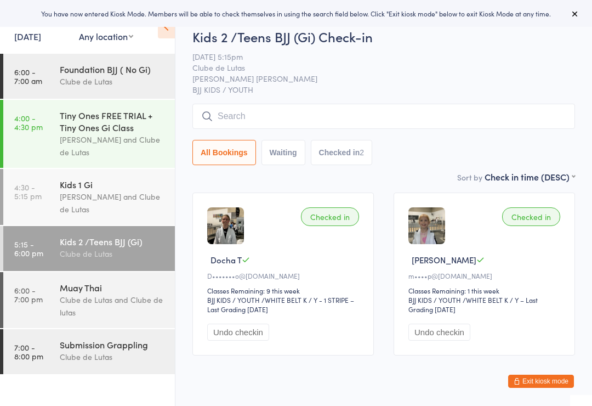
click at [33, 241] on link "5:15 - 6:00 pm Kids 2 /Teens BJJ (Gi) Clube de Lutas" at bounding box center [89, 248] width 172 height 45
click at [40, 296] on time "6:00 - 7:00 pm" at bounding box center [28, 295] width 29 height 18
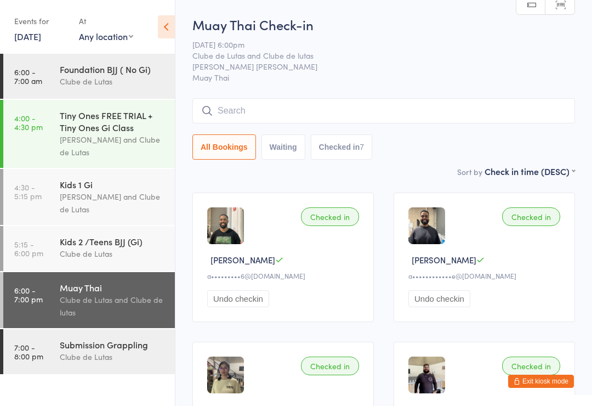
click at [265, 123] on input "search" at bounding box center [383, 110] width 383 height 25
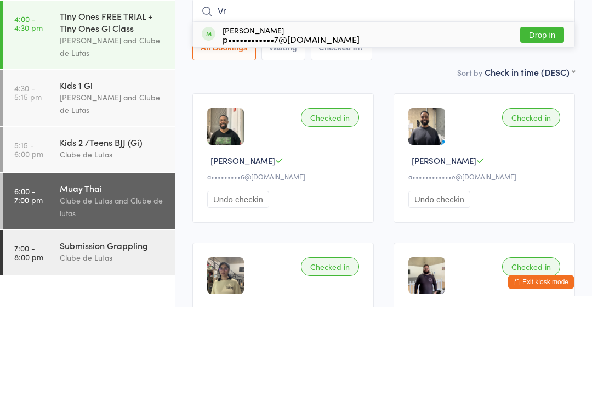
type input "Vr"
click at [526, 126] on button "Drop in" at bounding box center [542, 134] width 44 height 16
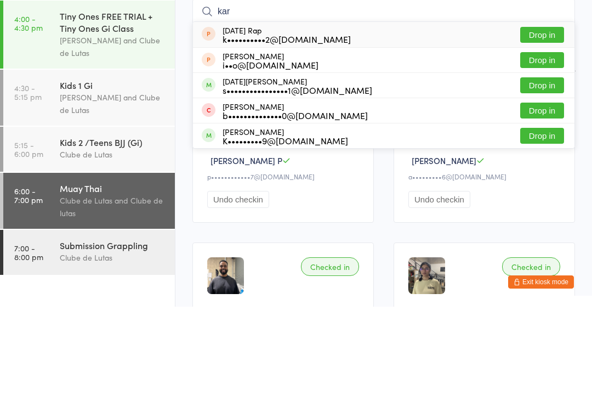
type input "kar"
click at [535, 177] on button "Drop in" at bounding box center [542, 185] width 44 height 16
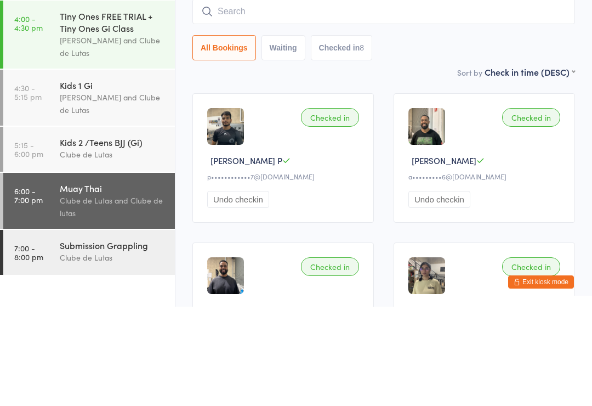
scroll to position [99, 0]
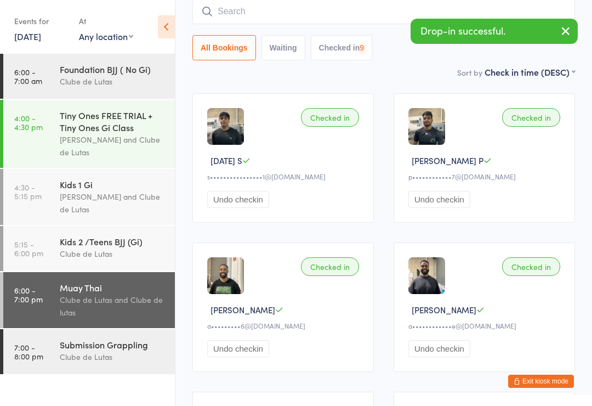
click at [314, 21] on input "search" at bounding box center [383, 11] width 383 height 25
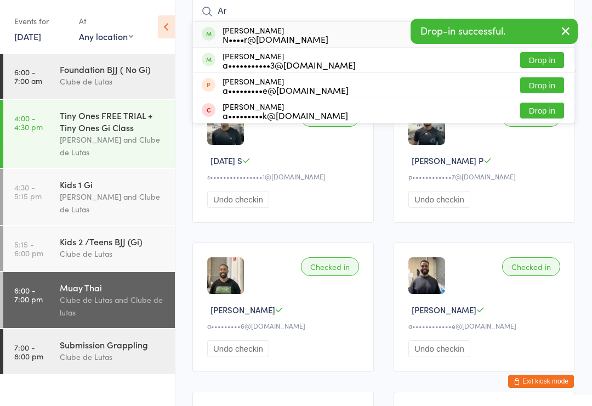
type input "Ar"
click at [531, 57] on button "Drop in" at bounding box center [542, 60] width 44 height 16
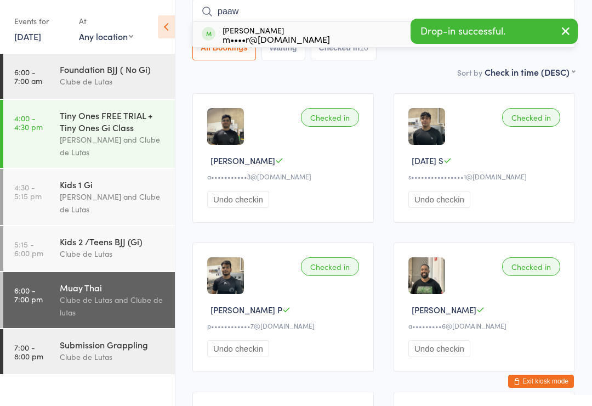
click at [559, 32] on icon "button" at bounding box center [565, 31] width 13 height 14
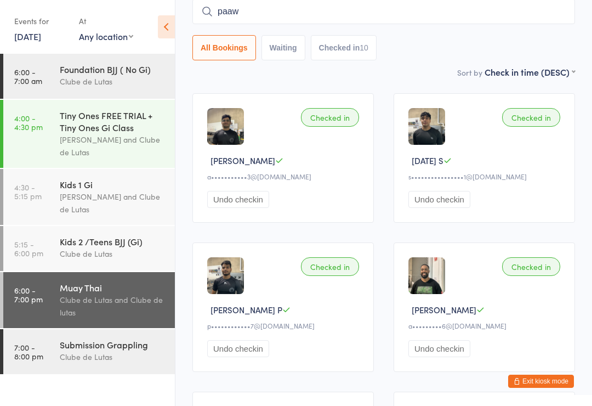
click at [385, 17] on input "paaw" at bounding box center [383, 11] width 383 height 25
type input "p"
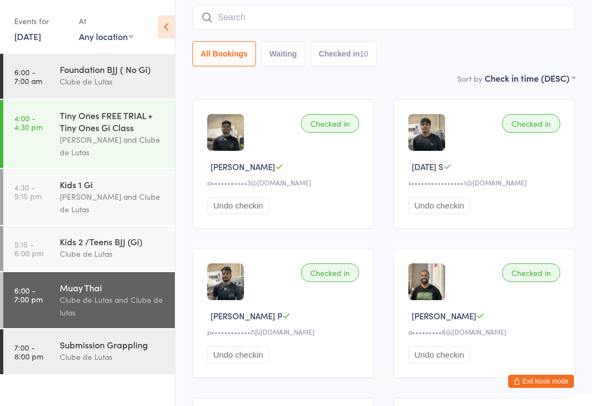
click at [441, 19] on input "search" at bounding box center [383, 17] width 383 height 25
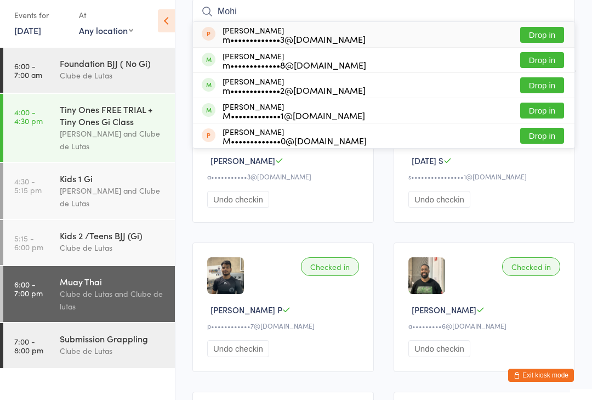
type input "Mohi"
click at [534, 111] on button "Drop in" at bounding box center [542, 117] width 44 height 16
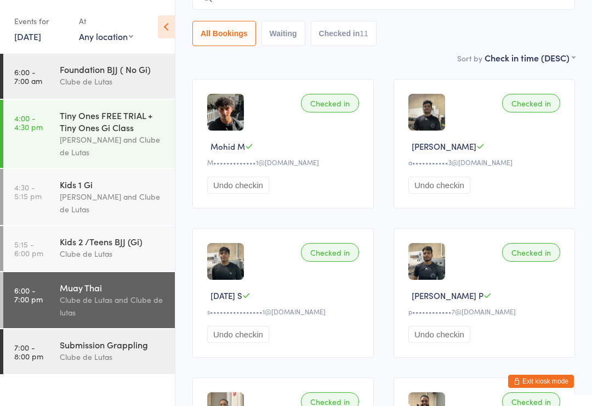
scroll to position [0, 0]
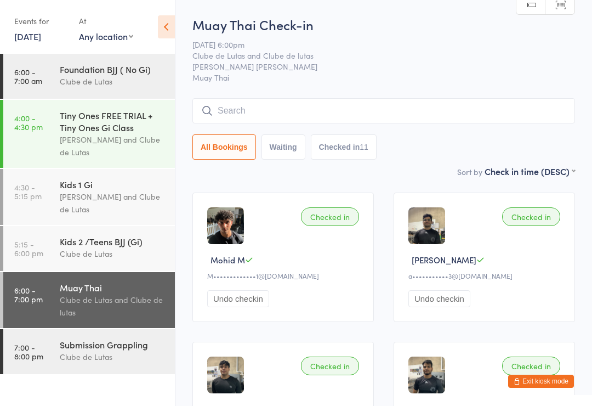
click at [565, 381] on button "Exit kiosk mode" at bounding box center [541, 380] width 66 height 13
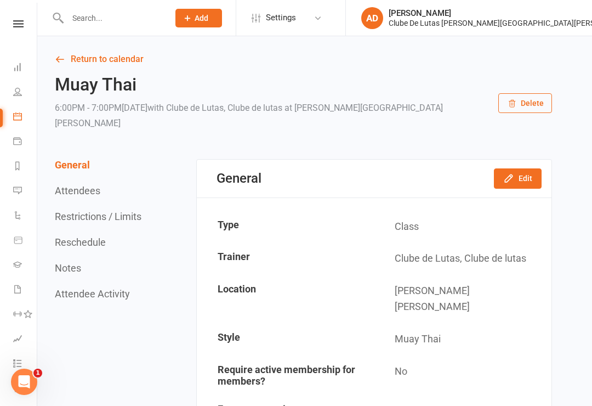
click at [22, 240] on icon at bounding box center [18, 240] width 10 height 10
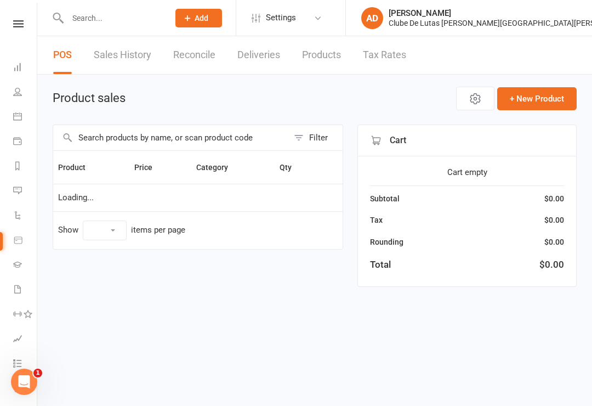
select select "10"
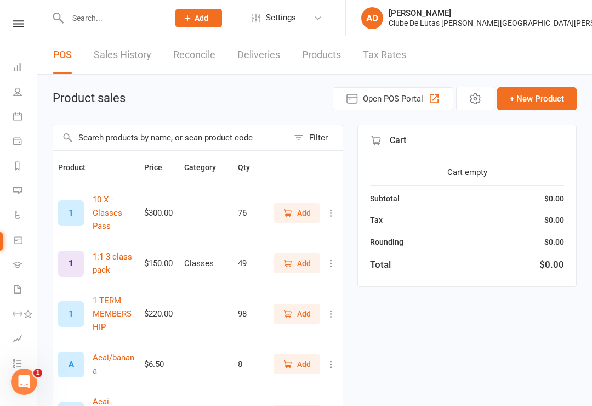
click at [99, 136] on input "text" at bounding box center [170, 137] width 235 height 25
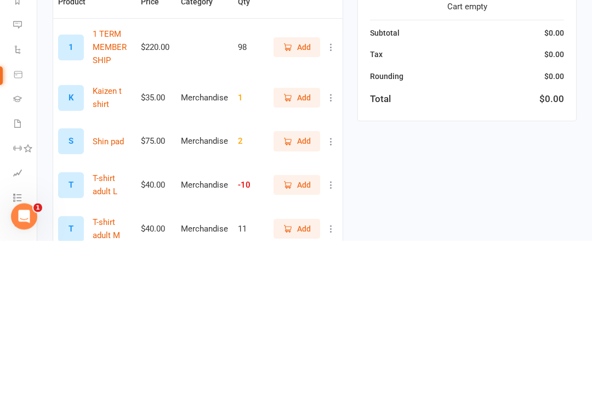
type input "Shi"
click at [311, 297] on button "Add" at bounding box center [297, 307] width 47 height 20
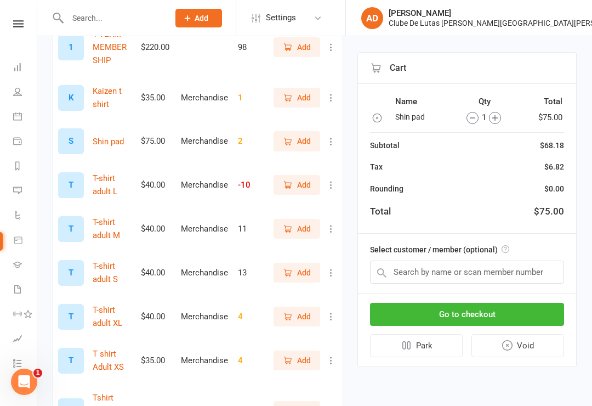
click at [492, 317] on button "Go to checkout" at bounding box center [467, 314] width 194 height 23
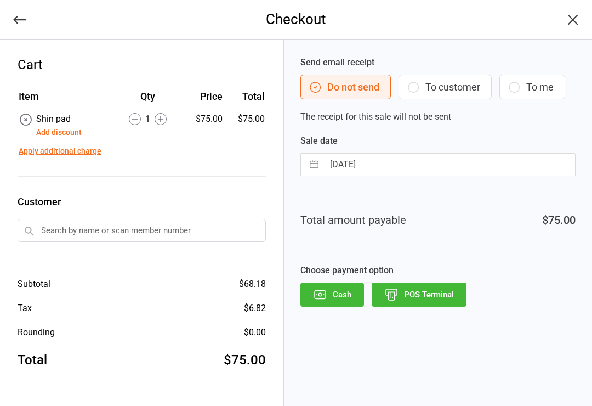
click at [453, 292] on button "POS Terminal" at bounding box center [419, 294] width 95 height 24
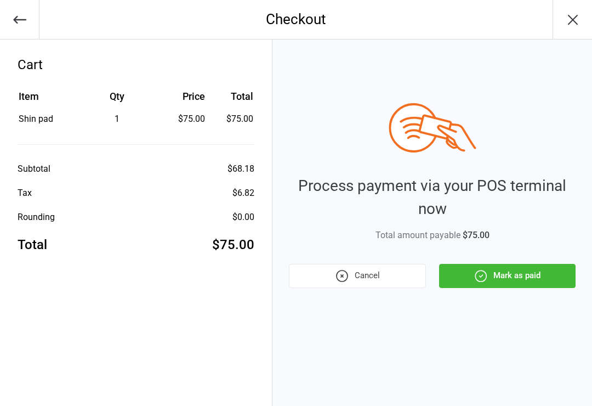
click at [528, 287] on button "Mark as paid" at bounding box center [507, 276] width 137 height 24
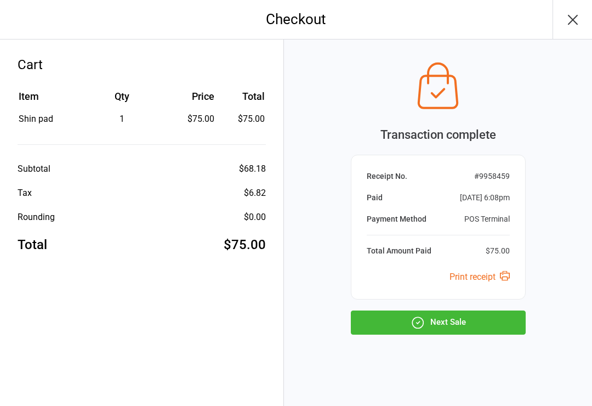
click at [492, 327] on button "Next Sale" at bounding box center [438, 322] width 175 height 24
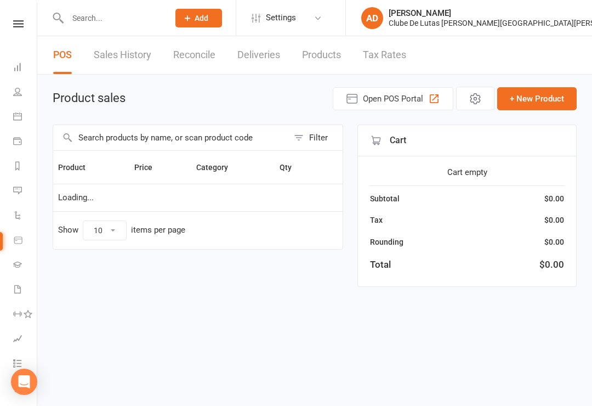
click at [14, 112] on icon at bounding box center [17, 116] width 9 height 9
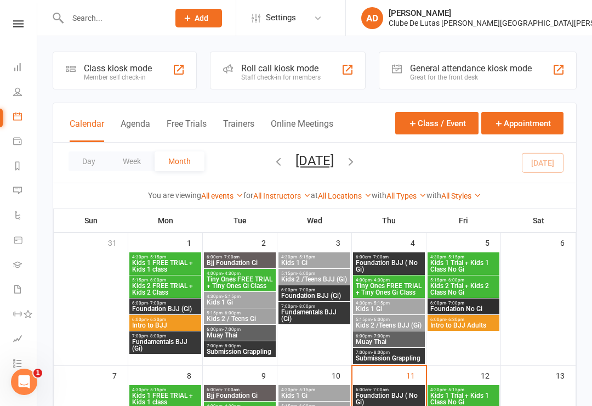
click at [79, 72] on div "Class kiosk mode Member self check-in" at bounding box center [125, 71] width 144 height 38
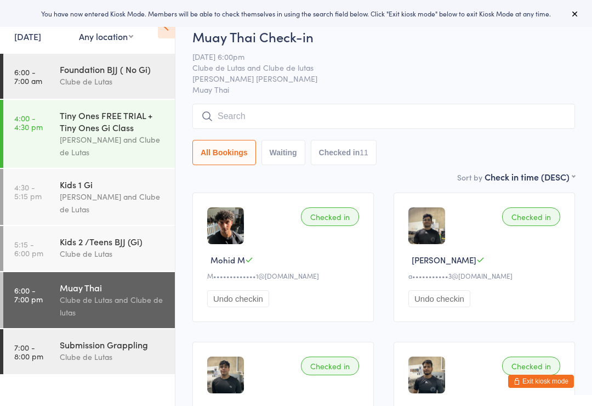
click at [71, 171] on div "Kids 1 Gi [PERSON_NAME] and Clube de Lutas" at bounding box center [117, 197] width 115 height 56
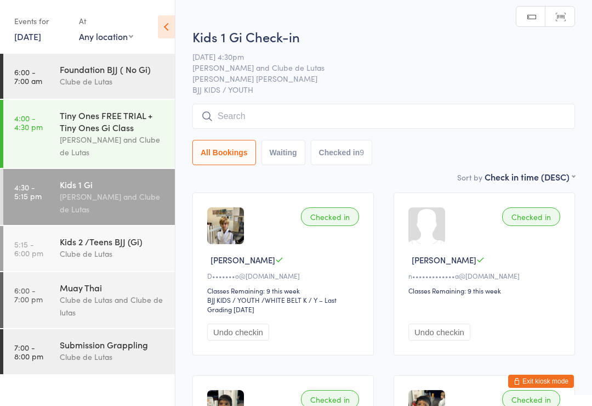
click at [75, 302] on div "Clube de Lutas and Clube de lutas" at bounding box center [113, 305] width 106 height 25
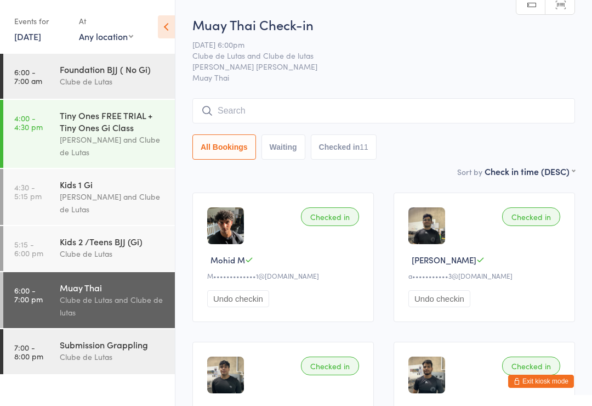
click at [341, 105] on input "search" at bounding box center [383, 110] width 383 height 25
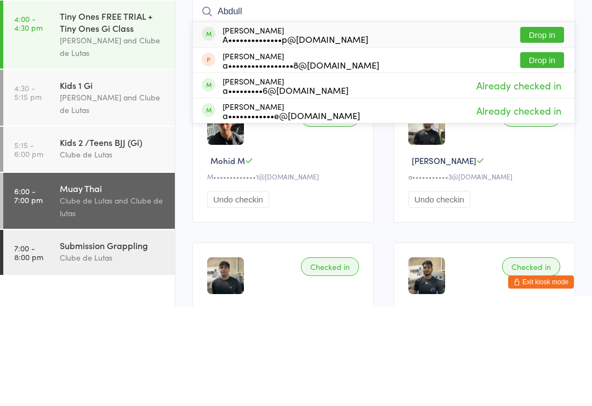
type input "Abdull"
click at [544, 126] on button "Drop in" at bounding box center [542, 134] width 44 height 16
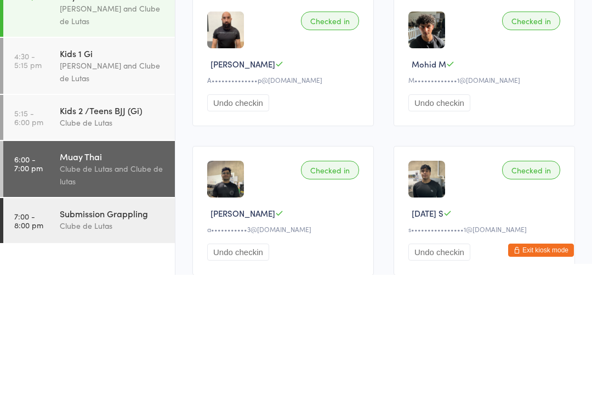
scroll to position [71, 0]
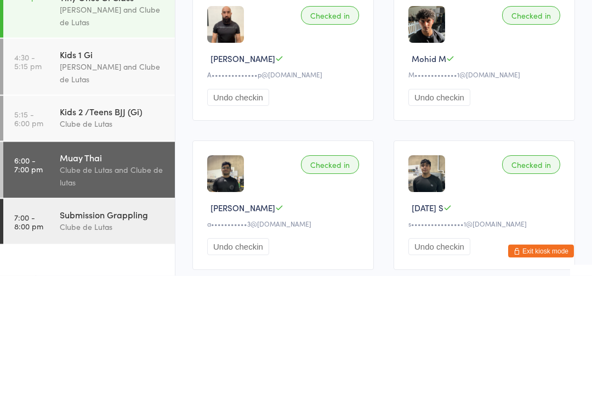
click at [335, 122] on div "Checked in [PERSON_NAME] P A••••••••••••••p@[DOMAIN_NAME] Undo checkin" at bounding box center [282, 186] width 181 height 129
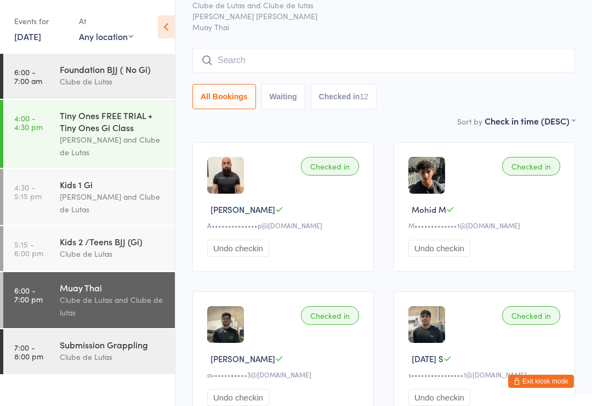
scroll to position [49, 0]
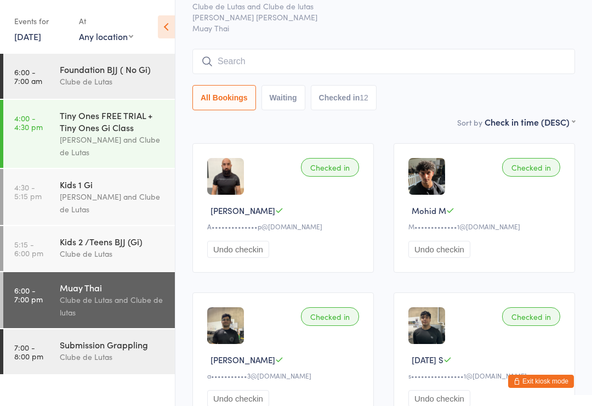
click at [38, 356] on time "7:00 - 8:00 pm" at bounding box center [28, 352] width 29 height 18
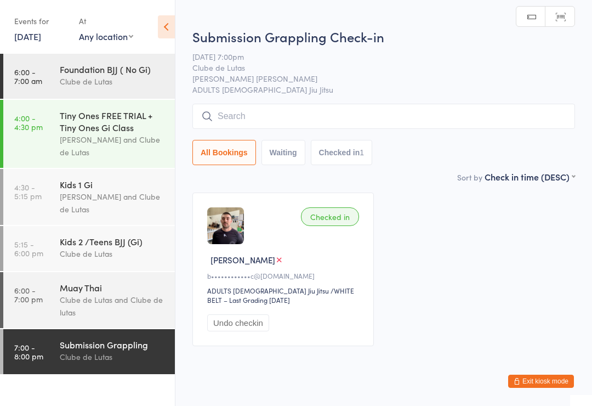
click at [256, 105] on input "search" at bounding box center [383, 116] width 383 height 25
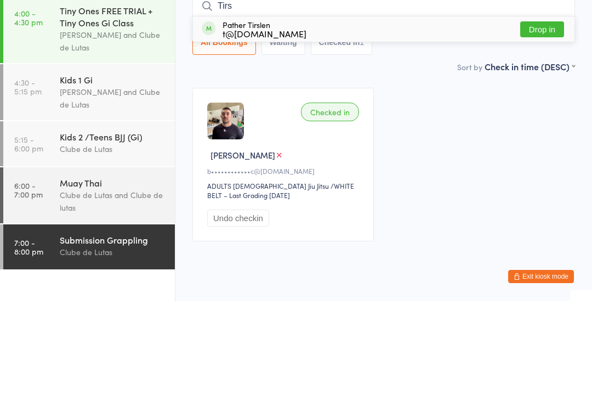
type input "Tirs"
click at [552, 126] on button "Drop in" at bounding box center [542, 134] width 44 height 16
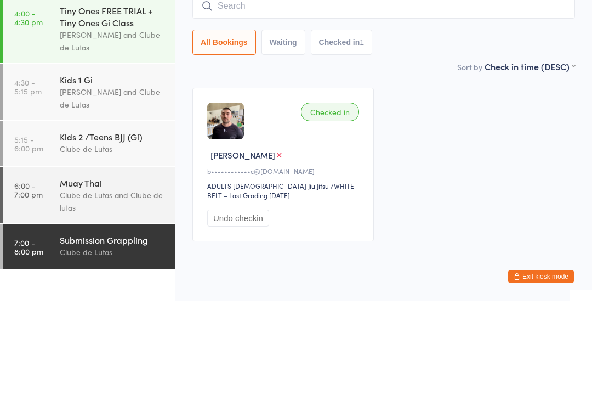
scroll to position [28, 0]
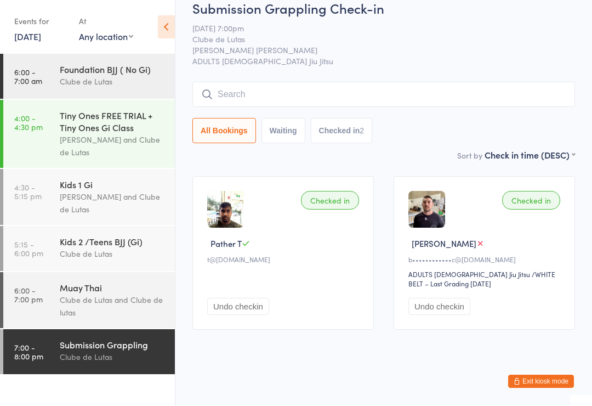
click at [493, 82] on input "search" at bounding box center [383, 94] width 383 height 25
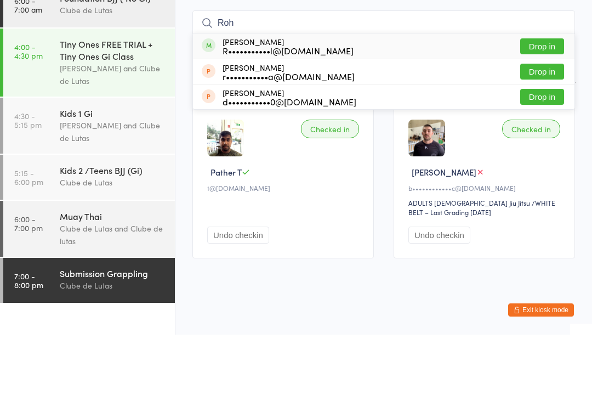
type input "Roh"
click at [539, 110] on button "Drop in" at bounding box center [542, 118] width 44 height 16
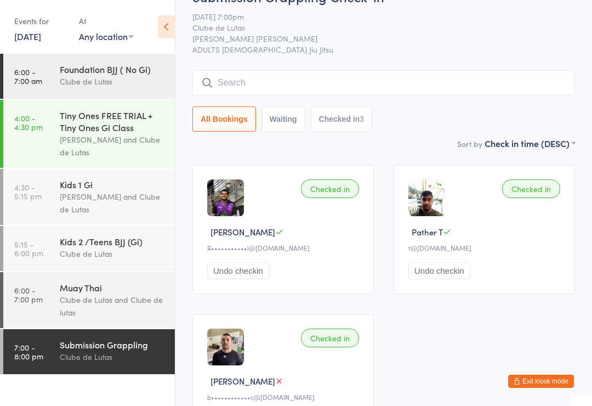
click at [230, 87] on input "search" at bounding box center [383, 82] width 383 height 25
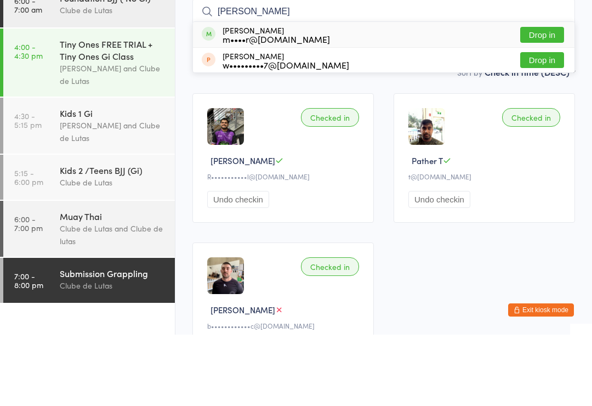
type input "[PERSON_NAME]"
click at [531, 98] on button "Drop in" at bounding box center [542, 106] width 44 height 16
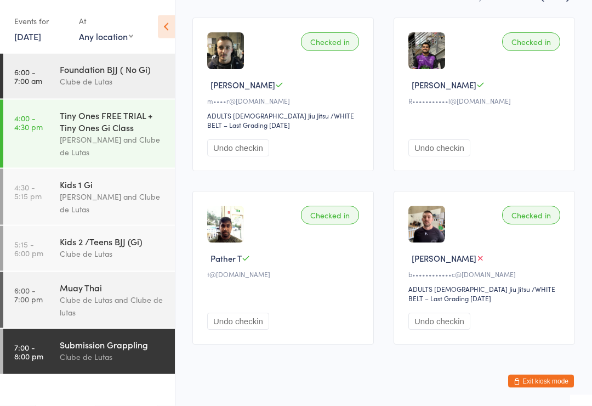
scroll to position [176, 0]
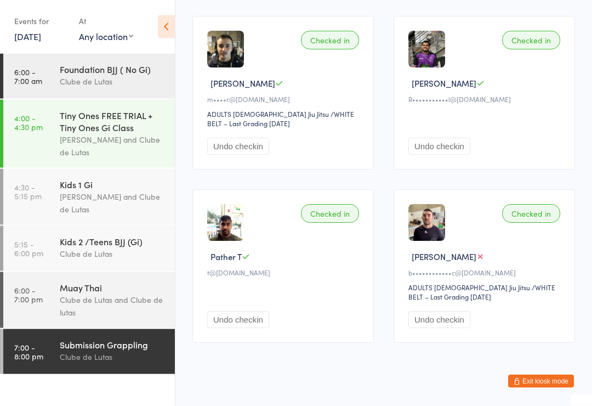
click at [99, 356] on div "Clube de Lutas" at bounding box center [113, 356] width 106 height 13
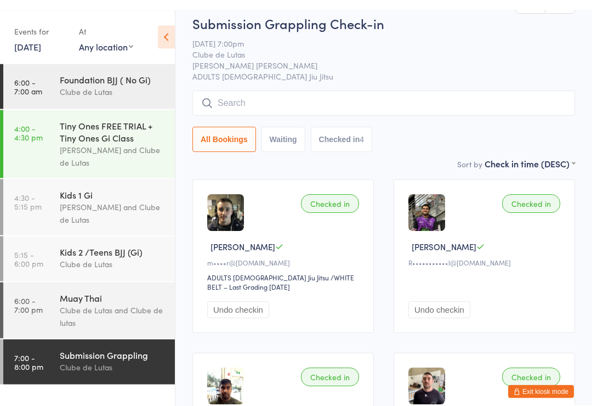
scroll to position [0, 0]
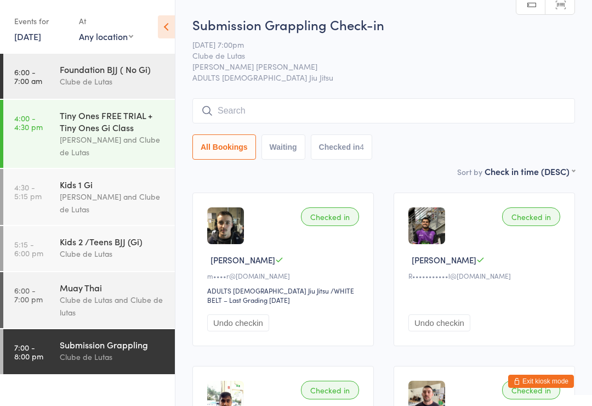
click at [237, 115] on input "search" at bounding box center [383, 110] width 383 height 25
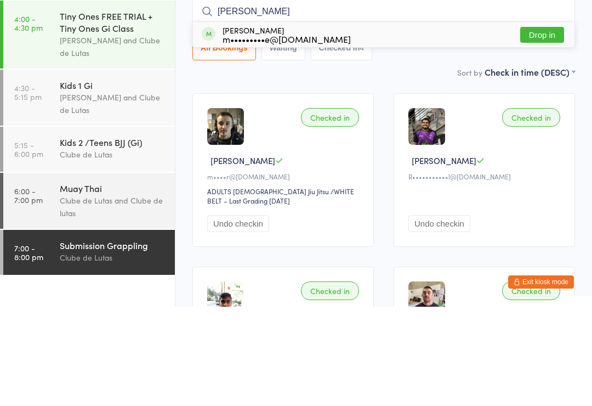
type input "[PERSON_NAME]"
click at [532, 126] on button "Drop in" at bounding box center [542, 134] width 44 height 16
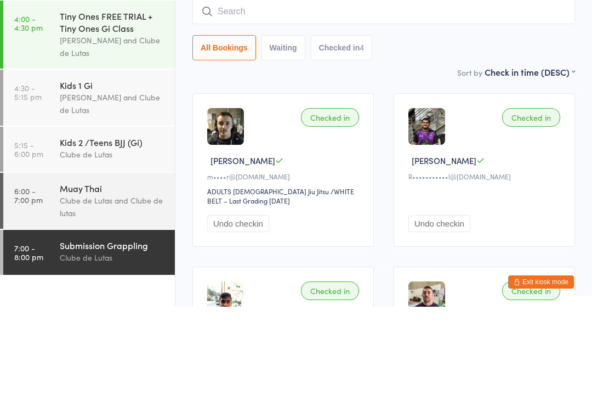
scroll to position [99, 0]
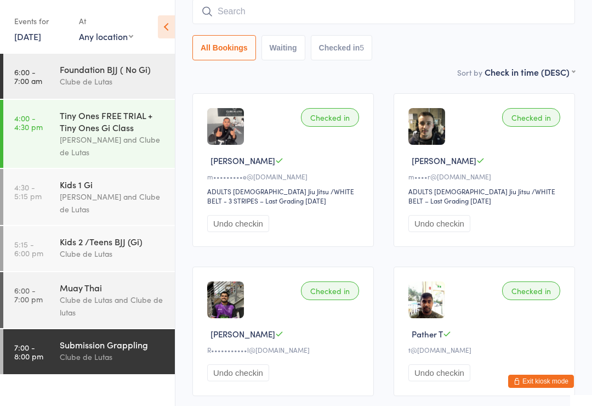
click at [329, 2] on input "search" at bounding box center [383, 11] width 383 height 25
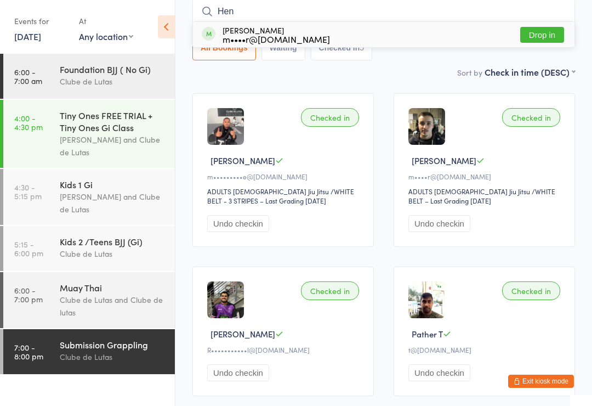
type input "Hen"
click at [536, 34] on button "Drop in" at bounding box center [542, 35] width 44 height 16
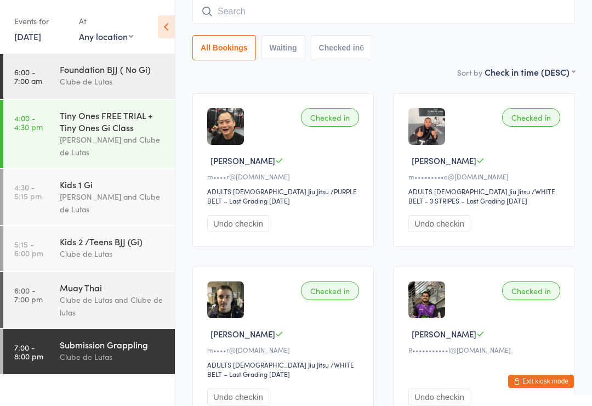
click at [254, 2] on input "search" at bounding box center [383, 11] width 383 height 25
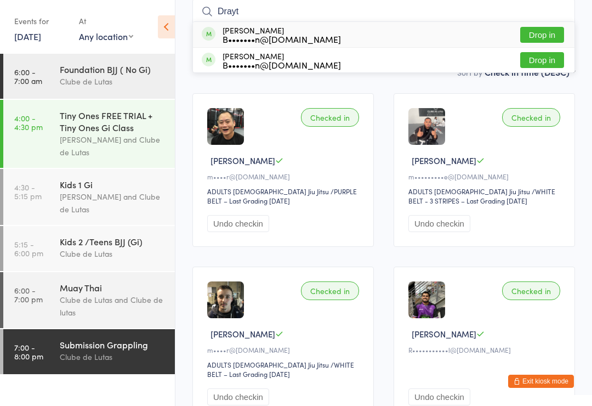
type input "Drayt"
click at [552, 31] on button "Drop in" at bounding box center [542, 35] width 44 height 16
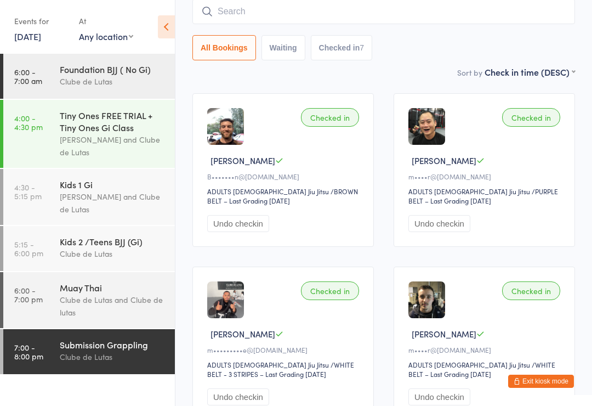
click at [283, 9] on input "search" at bounding box center [383, 11] width 383 height 25
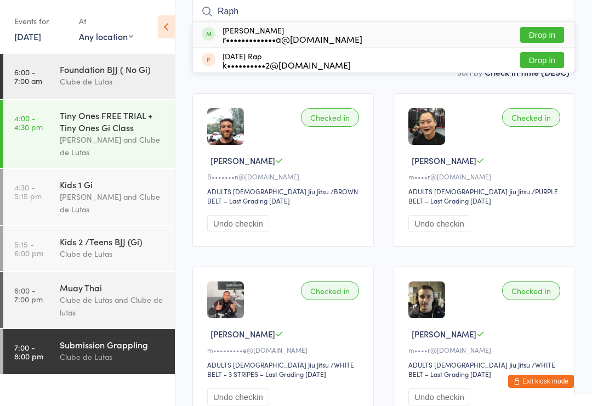
type input "Raph"
click at [322, 38] on div "r•••••••••••••a@[DOMAIN_NAME]" at bounding box center [293, 39] width 140 height 9
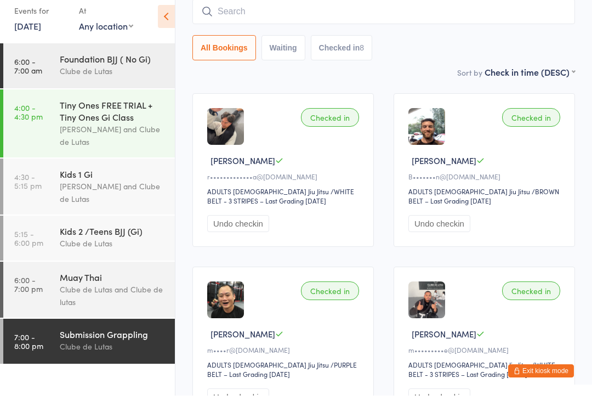
scroll to position [0, 0]
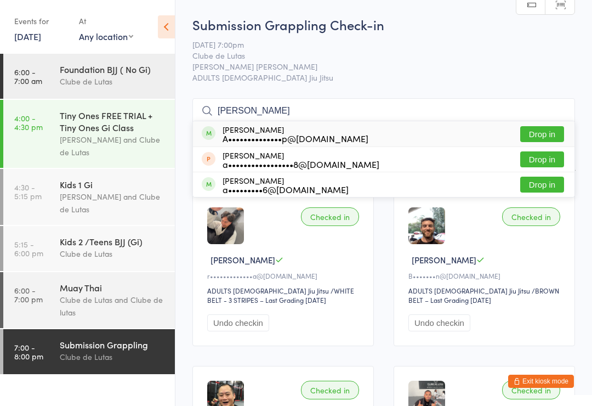
type input "[PERSON_NAME]"
click at [546, 132] on button "Drop in" at bounding box center [542, 134] width 44 height 16
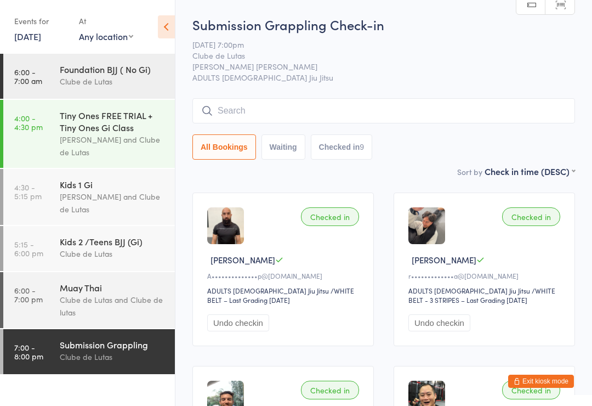
click at [546, 378] on button "Exit kiosk mode" at bounding box center [541, 380] width 66 height 13
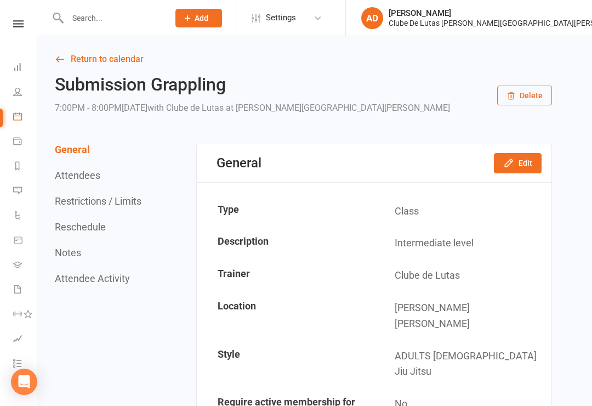
click at [89, 32] on div at bounding box center [107, 18] width 109 height 36
click at [84, 24] on input "text" at bounding box center [112, 17] width 97 height 15
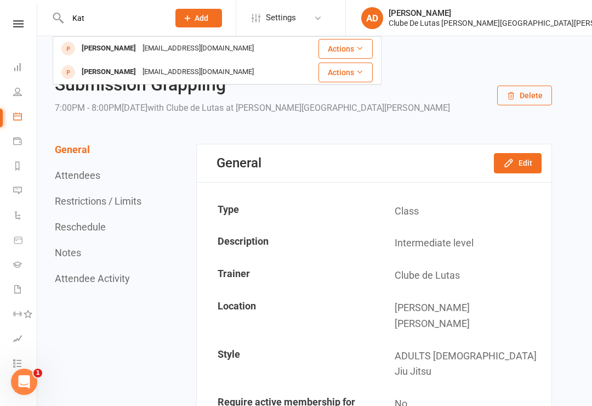
type input "Kat"
click at [235, 50] on div "[PERSON_NAME] [EMAIL_ADDRESS][DOMAIN_NAME]" at bounding box center [179, 48] width 251 height 22
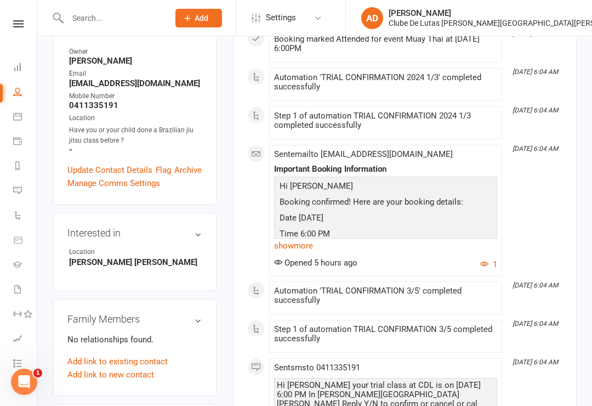
scroll to position [189, 0]
click at [89, 163] on link "Update Contact Details" at bounding box center [109, 169] width 85 height 13
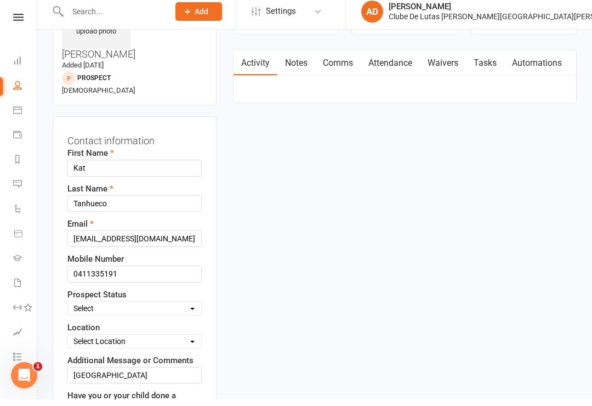
scroll to position [90, 0]
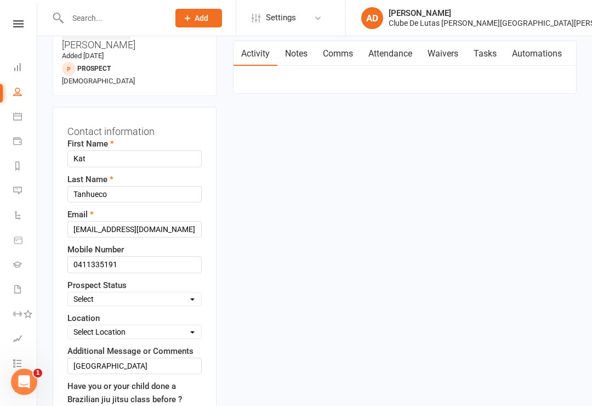
click at [117, 293] on select "Select Pre trial Pre trial - ADULTS Pre trial - INTRO Pre trial - KIDS IN TRIAL…" at bounding box center [134, 299] width 133 height 12
select select "IN TRIAL"
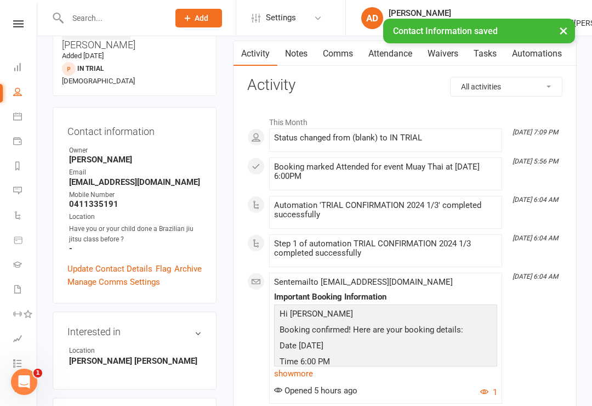
click at [19, 124] on link "Calendar" at bounding box center [25, 117] width 25 height 25
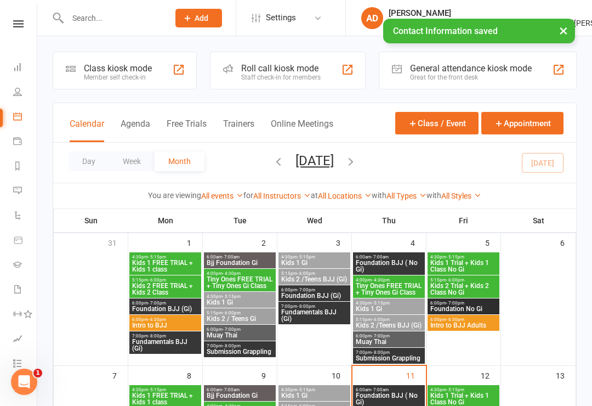
click at [80, 72] on div "Class kiosk mode Member self check-in" at bounding box center [125, 71] width 144 height 38
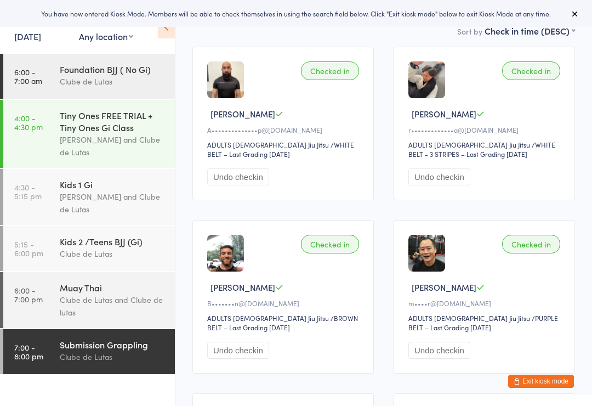
scroll to position [177, 0]
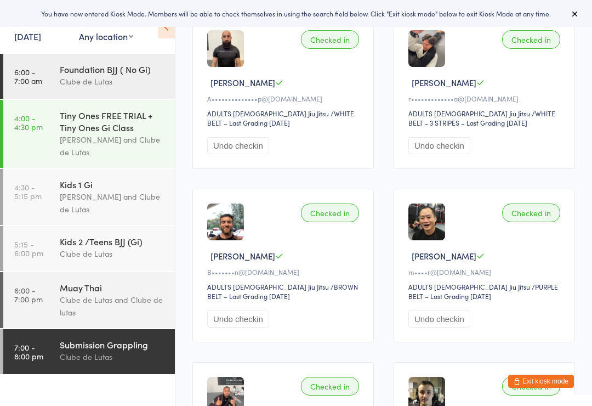
click at [72, 362] on div "Clube de Lutas" at bounding box center [113, 356] width 106 height 13
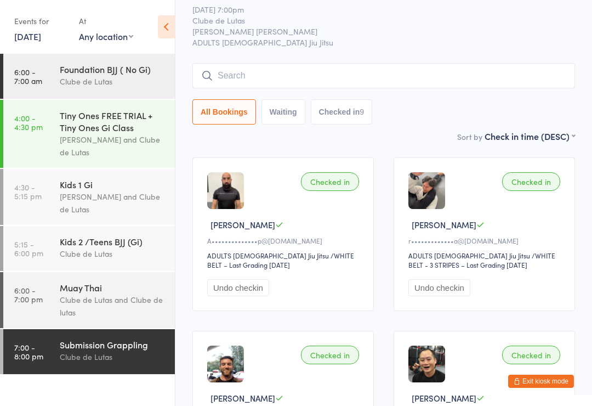
scroll to position [34, 0]
